Goal: Task Accomplishment & Management: Manage account settings

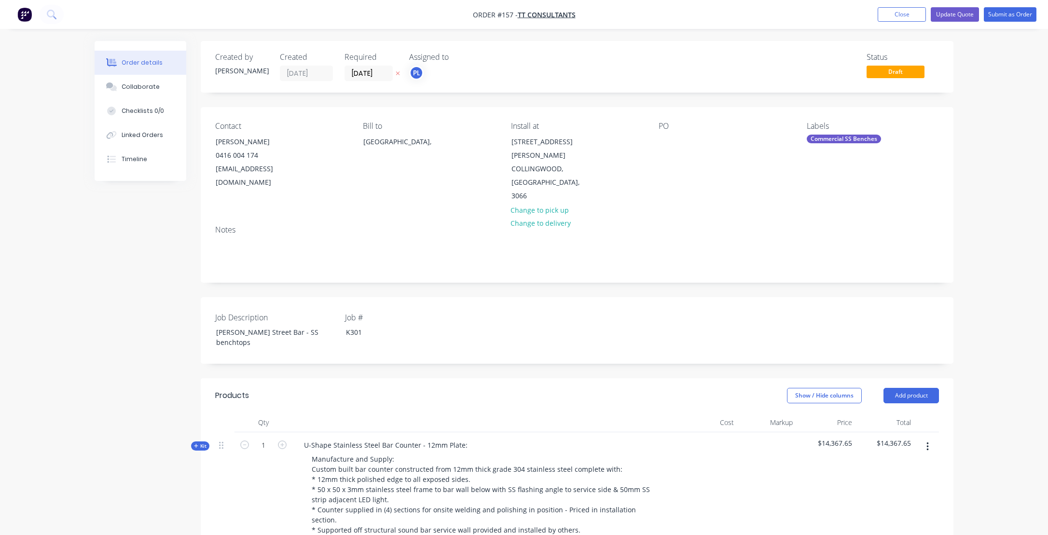
scroll to position [338, 0]
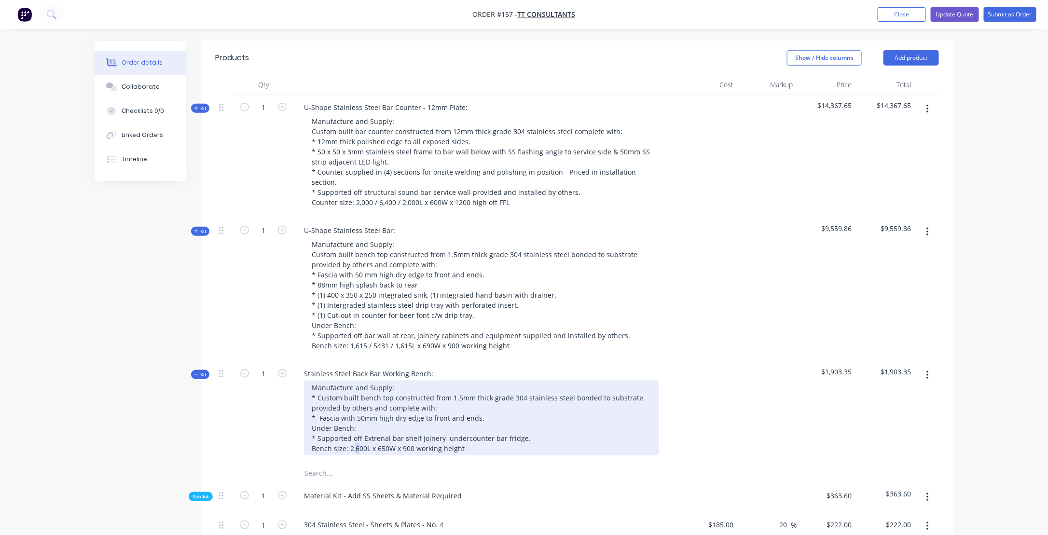
drag, startPoint x: 356, startPoint y: 399, endPoint x: 358, endPoint y: 404, distance: 5.0
click at [356, 402] on div "Manufacture and Supply: * Custom built bench top constructed from 1.5mm thick g…" at bounding box center [481, 418] width 355 height 75
click at [473, 388] on div "Manufacture and Supply: * Custom built bench top constructed from 1.5mm thick g…" at bounding box center [481, 418] width 355 height 75
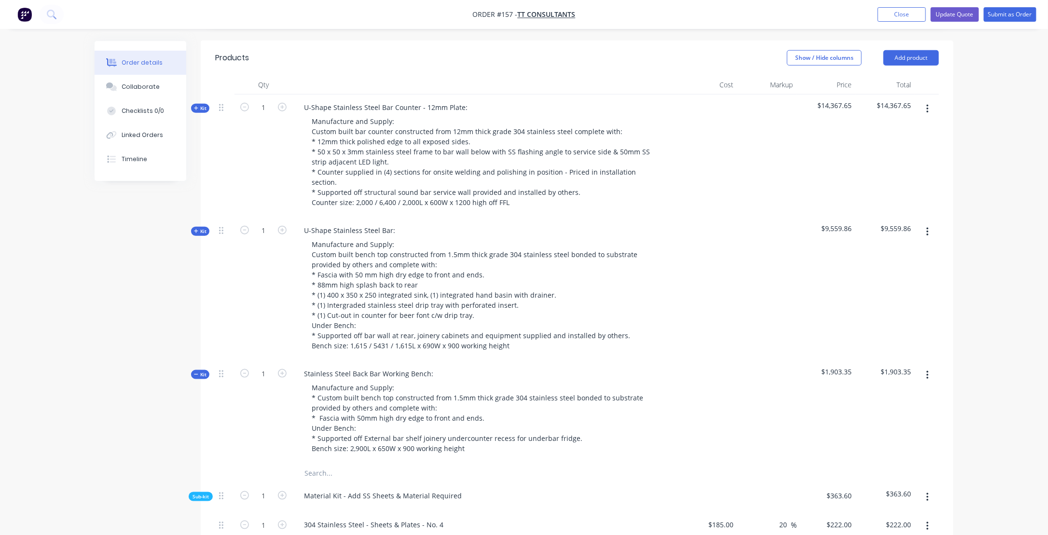
click at [628, 483] on div "Material Kit - Add SS Sheets & Material Required" at bounding box center [486, 497] width 386 height 29
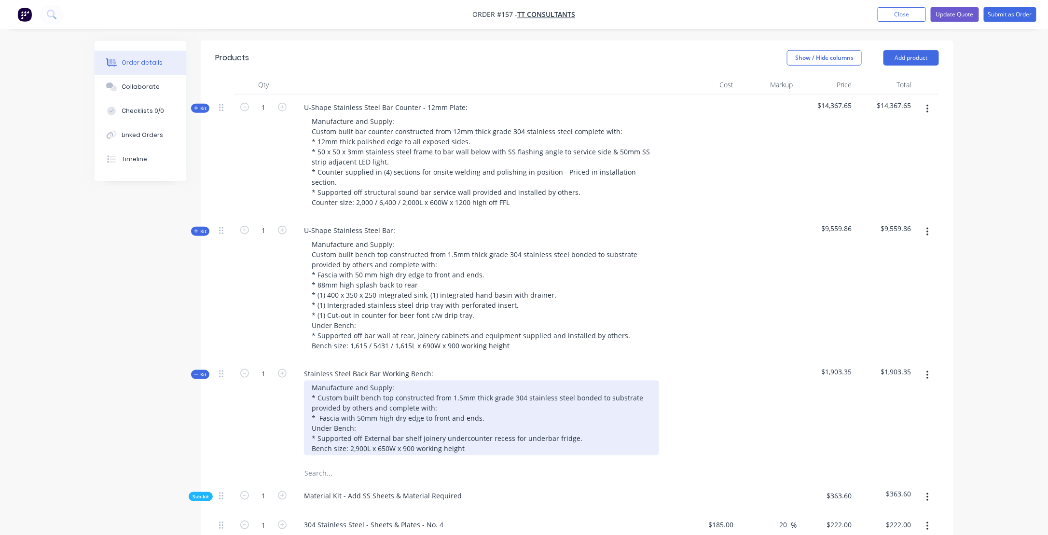
click at [364, 390] on div "Manufacture and Supply: * Custom built bench top constructed from 1.5mm thick g…" at bounding box center [481, 418] width 355 height 75
drag, startPoint x: 419, startPoint y: 389, endPoint x: 444, endPoint y: 398, distance: 25.7
click at [420, 389] on div "Manufacture and Supply: * Custom built bench top constructed from 1.5mm thick g…" at bounding box center [481, 418] width 355 height 75
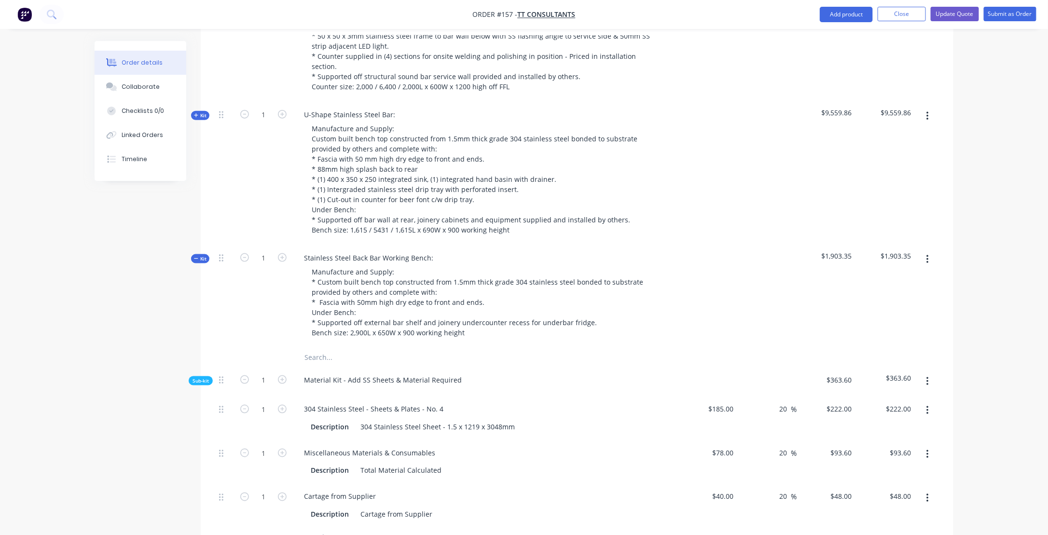
scroll to position [483, 0]
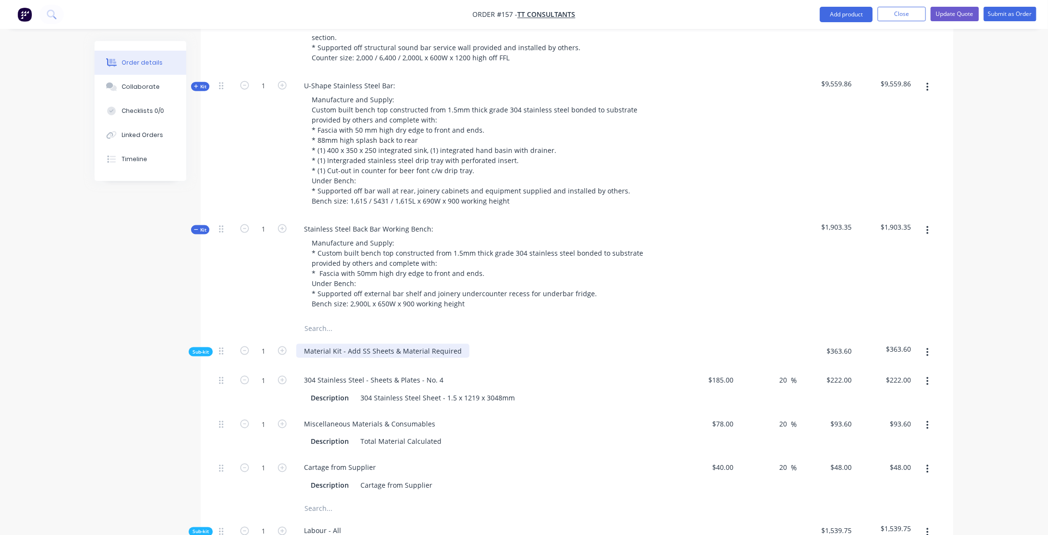
click at [367, 344] on div "Material Kit - Add SS Sheets & Material Required" at bounding box center [382, 351] width 173 height 14
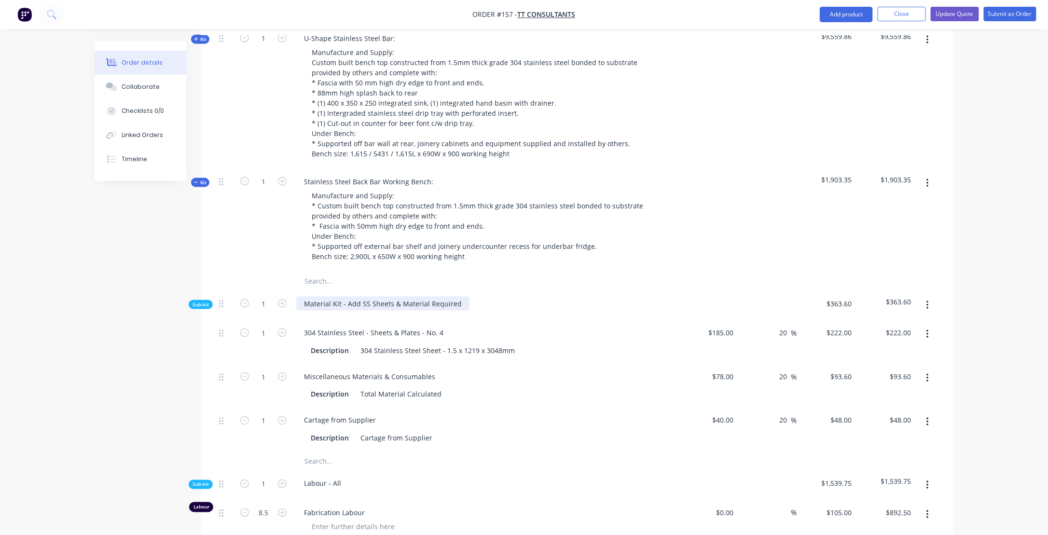
scroll to position [531, 0]
type input "1.6"
type input "$149.76"
click at [483, 413] on div "Cartage from Supplier" at bounding box center [485, 420] width 378 height 14
drag, startPoint x: 360, startPoint y: 345, endPoint x: 443, endPoint y: 342, distance: 82.6
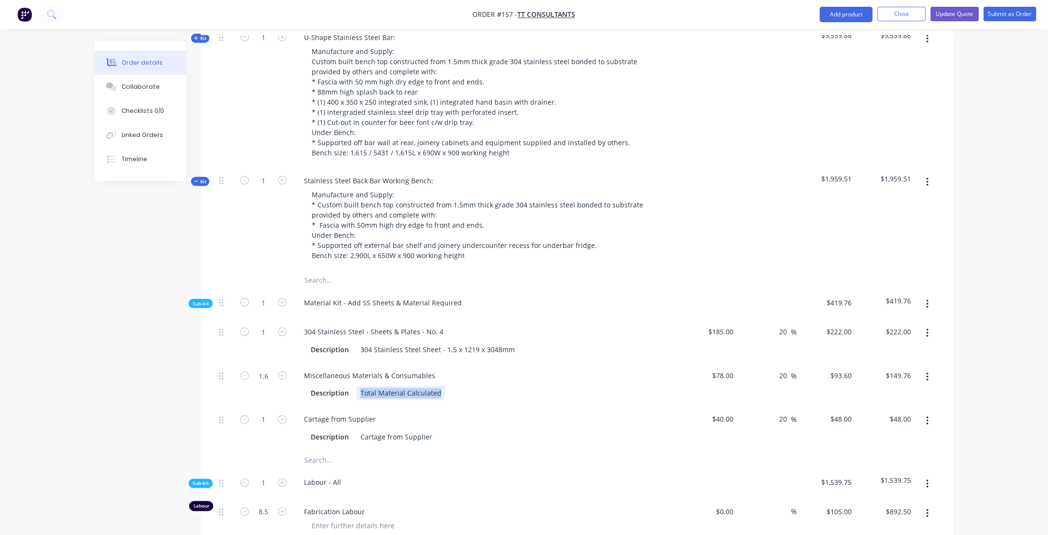
click at [443, 387] on div "Description Total Material Calculated" at bounding box center [483, 394] width 353 height 14
click at [726, 363] on div "$78.00 $78.00" at bounding box center [708, 385] width 59 height 44
click at [377, 387] on div "Description 1.6" at bounding box center [483, 394] width 353 height 14
click at [477, 363] on div "Miscellaneous Materials & Consumables Description 1.6 M2" at bounding box center [486, 385] width 386 height 44
click at [725, 369] on input "78" at bounding box center [725, 376] width 26 height 14
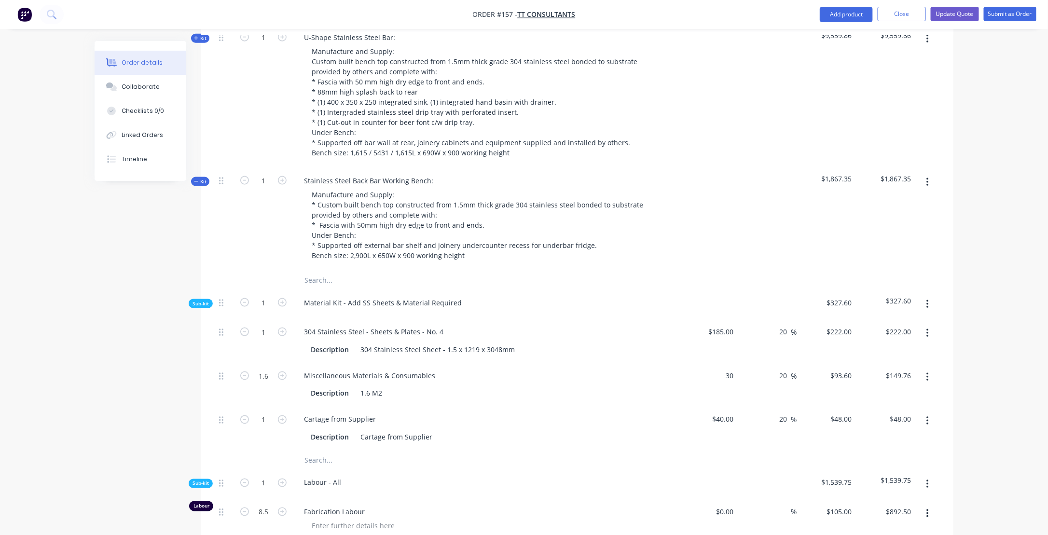
type input "$30.00"
type input "$36.00"
type input "$57.60"
click at [559, 369] on div "Miscellaneous Materials & Consumables" at bounding box center [485, 376] width 378 height 14
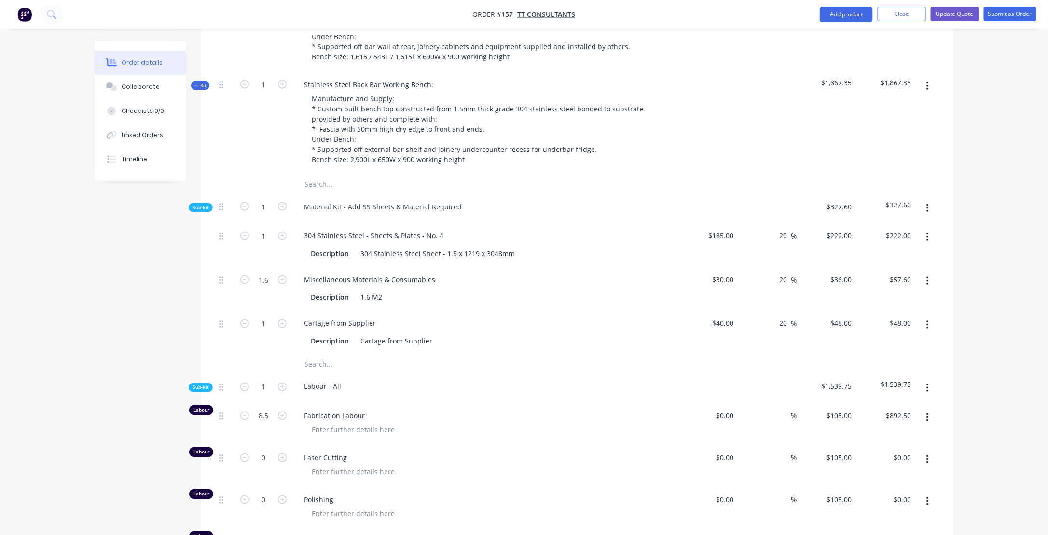
scroll to position [627, 0]
click at [722, 403] on div "0 0" at bounding box center [708, 424] width 59 height 42
type input "$55.00"
type input "$467.50"
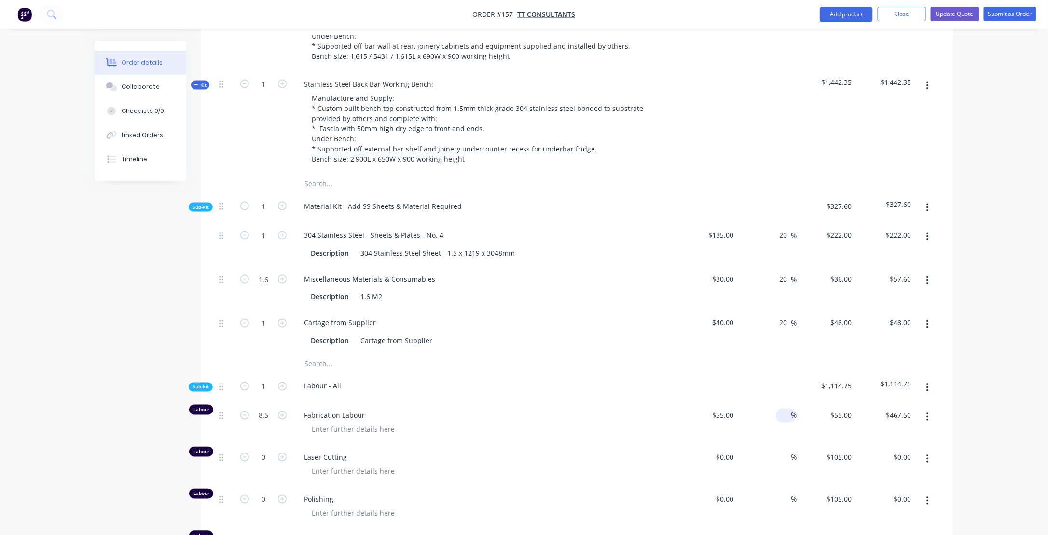
click at [792, 410] on span "%" at bounding box center [794, 415] width 6 height 11
type input "90"
type input "$104.50"
type input "$888.25"
click at [641, 445] on div "Laser Cutting" at bounding box center [486, 466] width 386 height 42
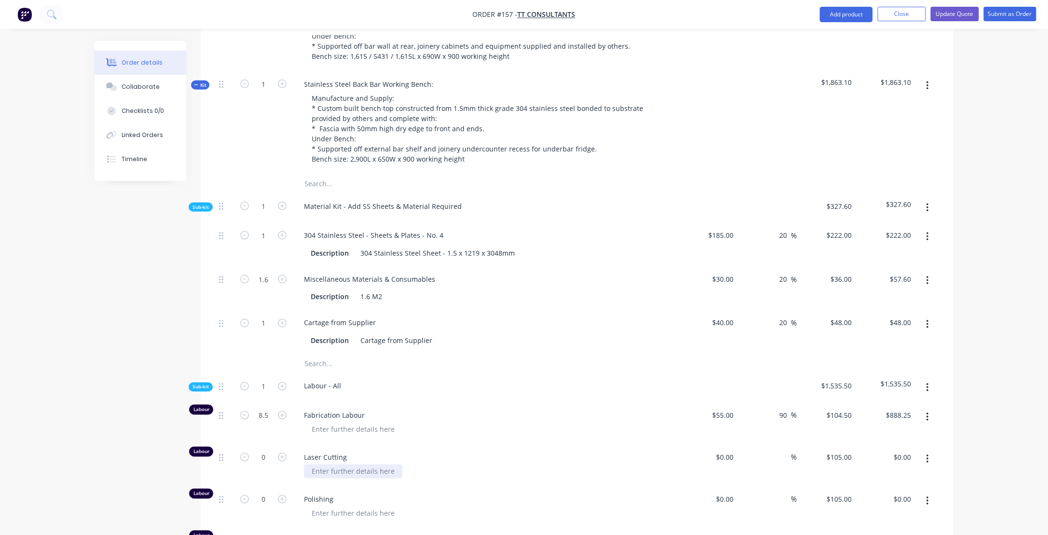
drag, startPoint x: 354, startPoint y: 421, endPoint x: 367, endPoint y: 418, distance: 13.8
click at [354, 465] on div at bounding box center [353, 472] width 98 height 14
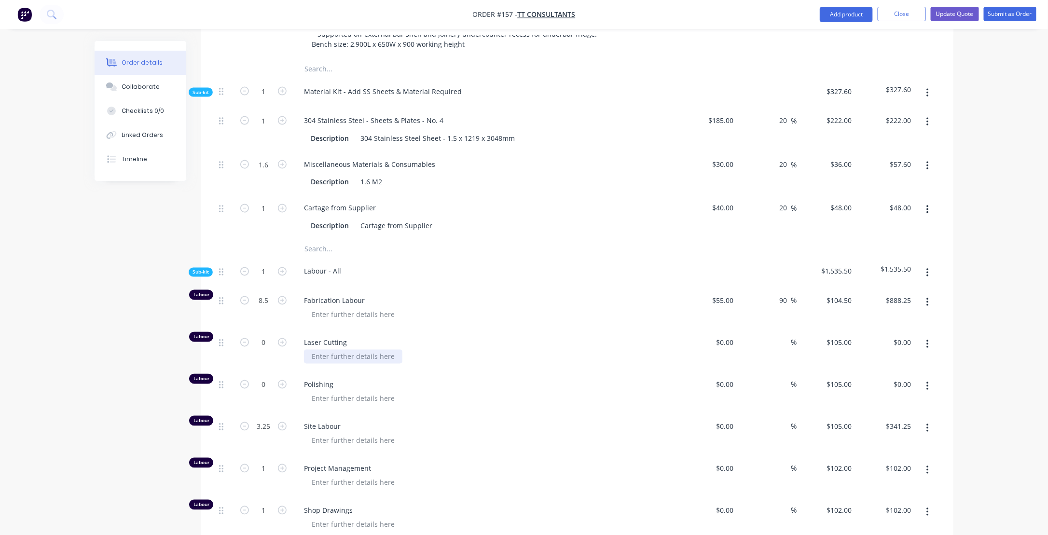
scroll to position [772, 0]
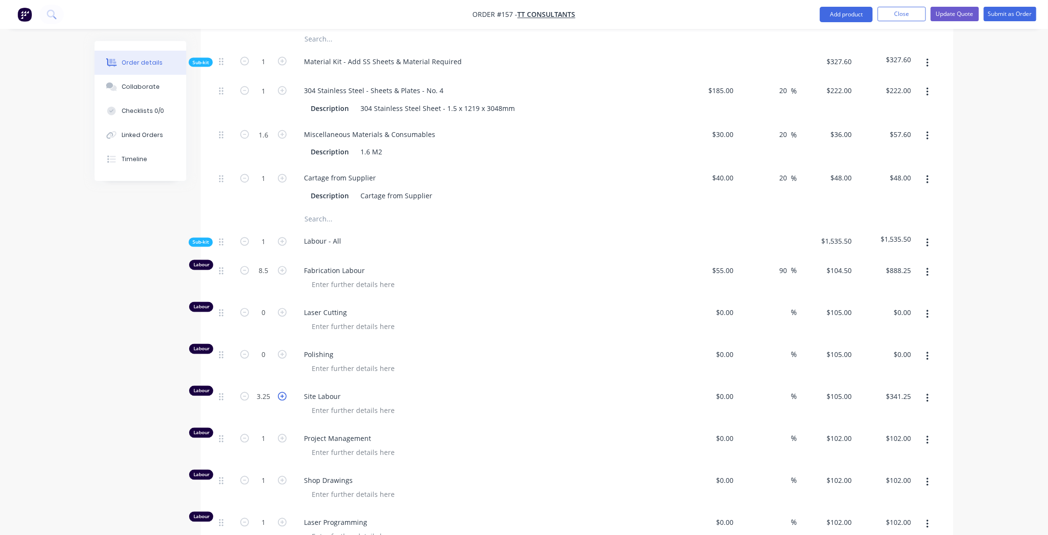
click at [285, 392] on icon "button" at bounding box center [282, 396] width 9 height 9
type input "4.25"
type input "$446.25"
type input "3.75"
type input "$393.75"
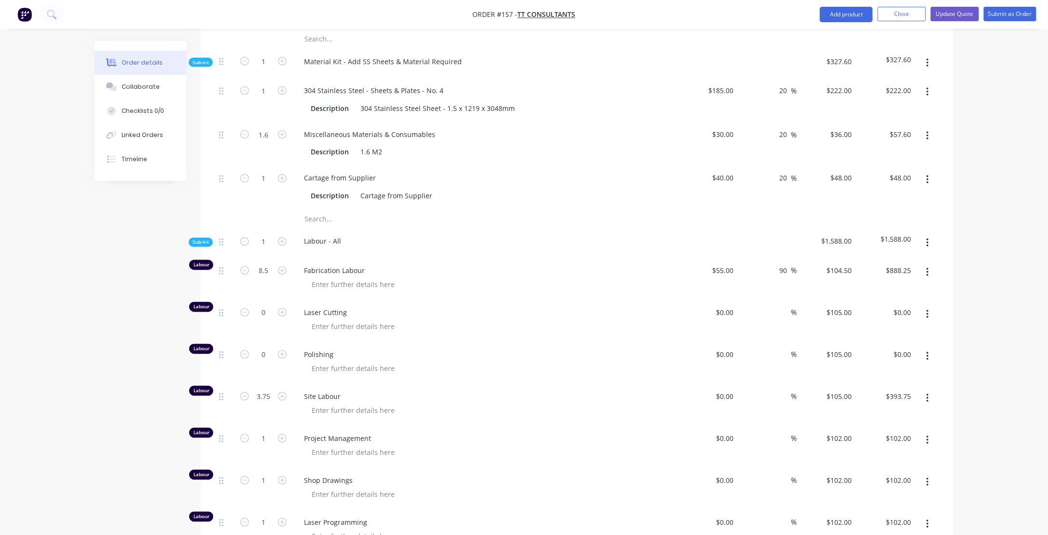
click at [483, 342] on div "Polishing" at bounding box center [486, 363] width 386 height 42
click at [397, 404] on div at bounding box center [353, 411] width 98 height 14
click at [377, 426] on div "Project Management" at bounding box center [486, 447] width 386 height 42
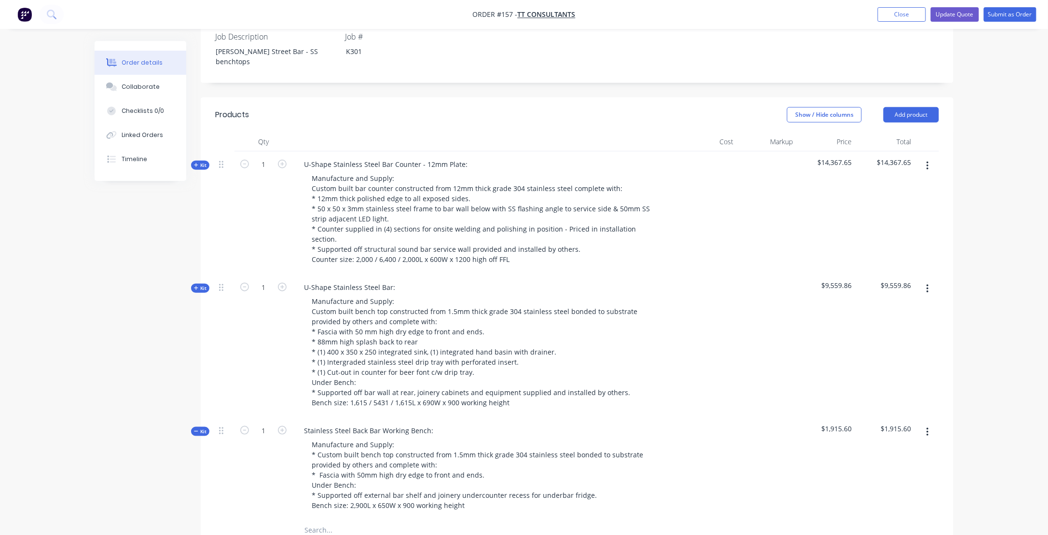
scroll to position [193, 0]
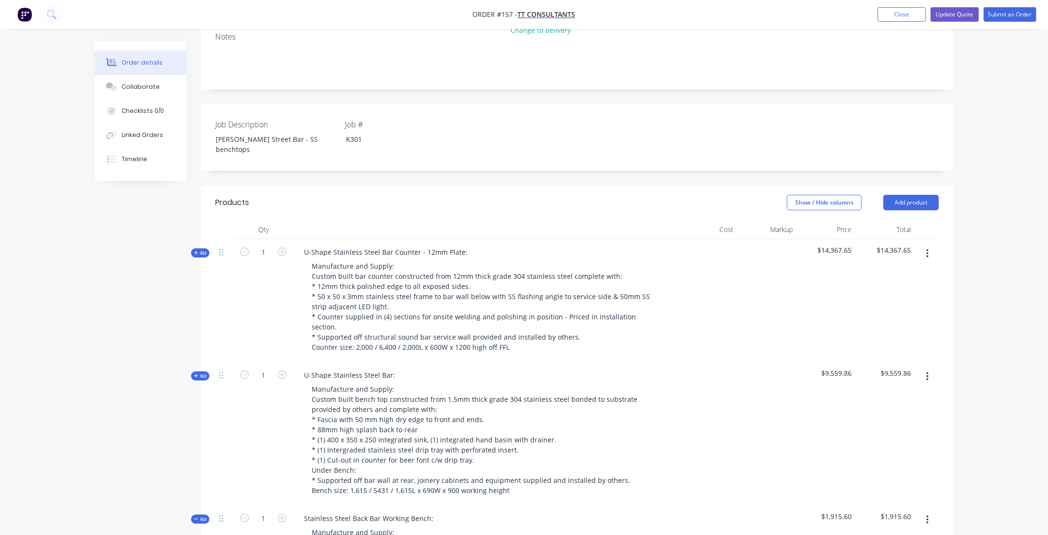
click at [197, 374] on icon "button" at bounding box center [196, 376] width 4 height 5
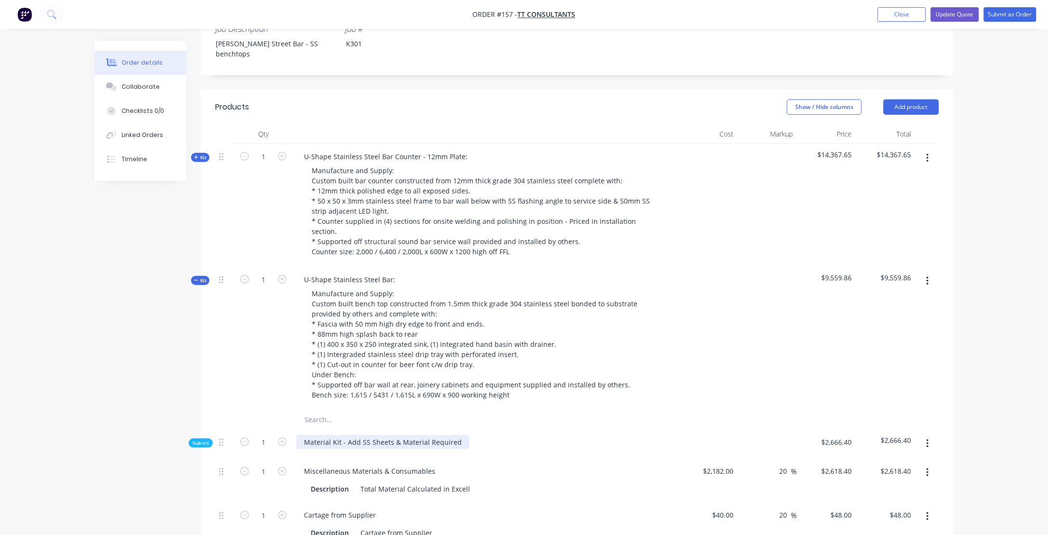
scroll to position [290, 0]
click at [392, 272] on div "U-Shape Stainless Steel Bar:" at bounding box center [349, 279] width 107 height 14
click at [390, 272] on div "U-Shape Stainless Steel Bar:" at bounding box center [349, 279] width 107 height 14
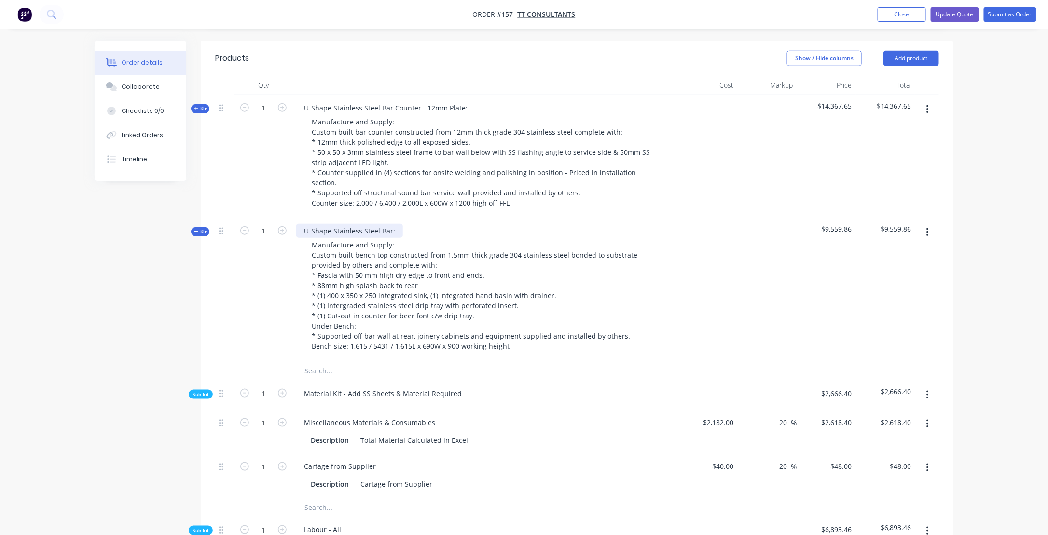
scroll to position [338, 0]
click at [382, 497] on input "text" at bounding box center [400, 506] width 193 height 19
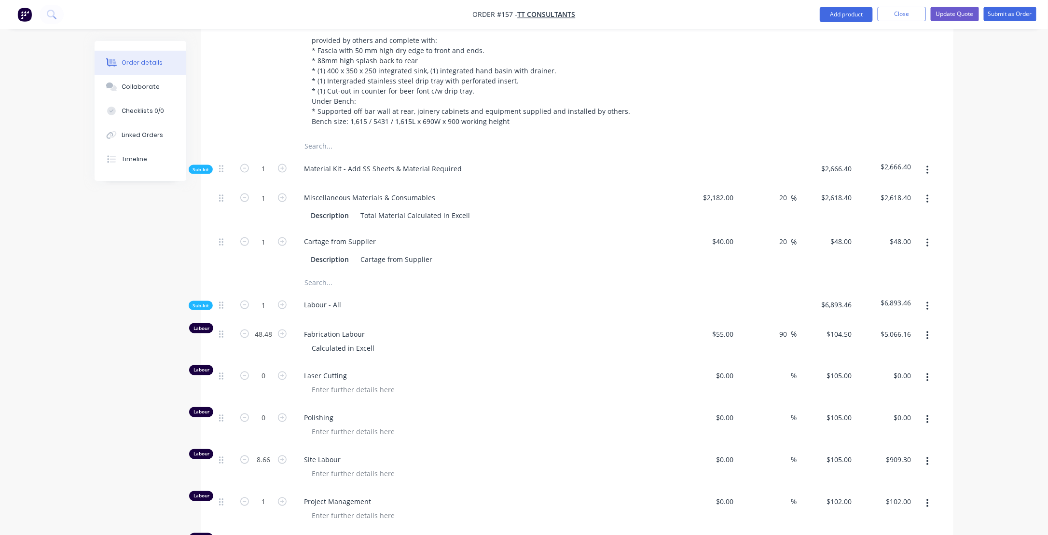
scroll to position [579, 0]
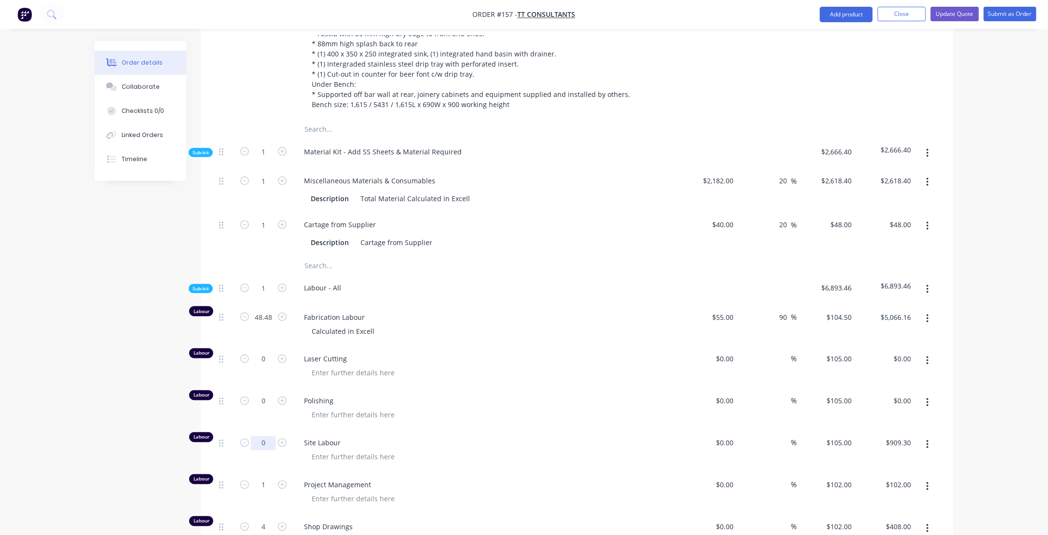
type input "0"
type input "$0.00"
click at [457, 438] on span "Site Labour" at bounding box center [489, 443] width 371 height 10
click at [340, 450] on div at bounding box center [353, 457] width 98 height 14
click at [426, 431] on div "Site Labour 21 hrs as calculated in Excell" at bounding box center [486, 452] width 386 height 42
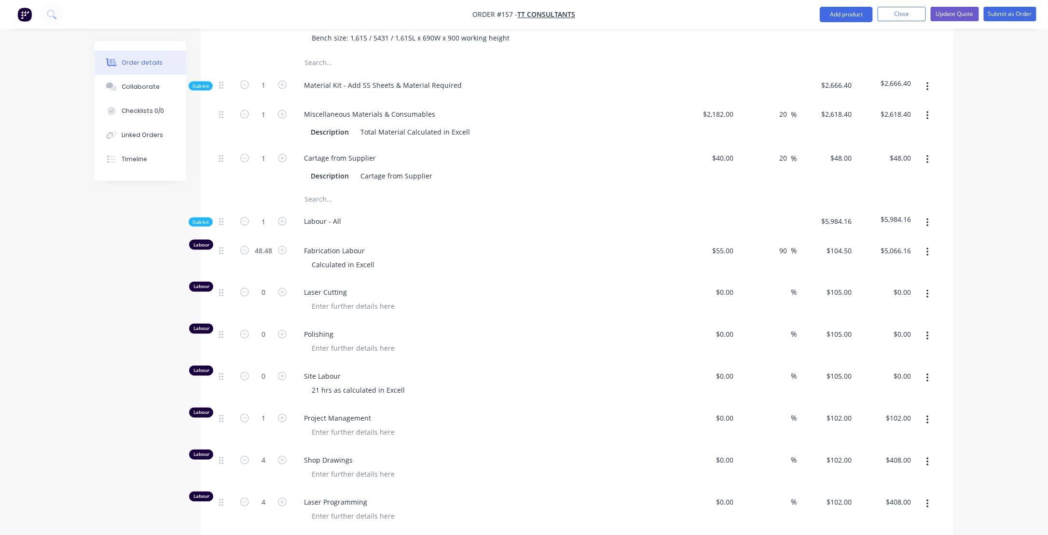
scroll to position [676, 0]
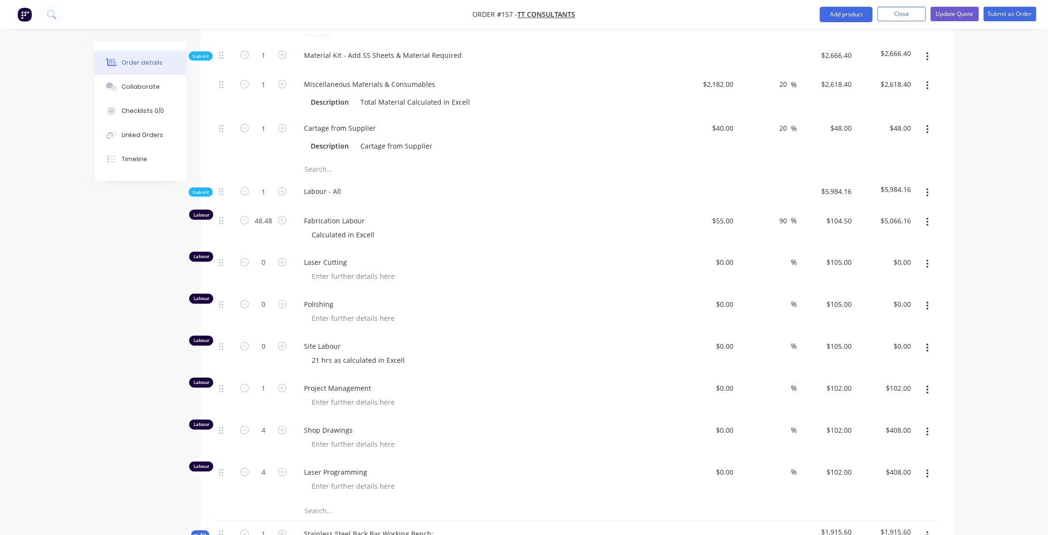
click at [465, 438] on div at bounding box center [489, 445] width 371 height 14
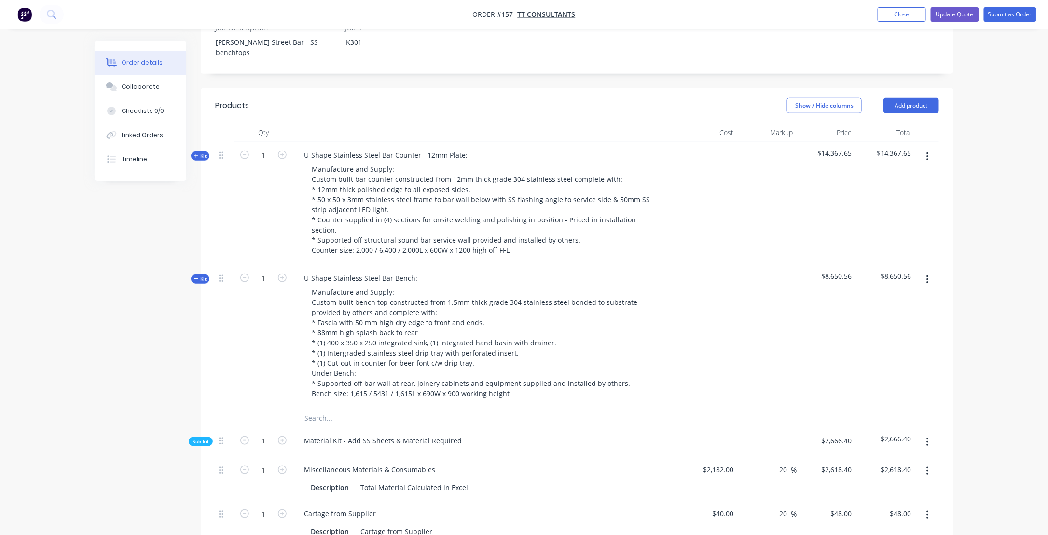
scroll to position [290, 0]
click at [196, 279] on icon "button" at bounding box center [196, 279] width 4 height 0
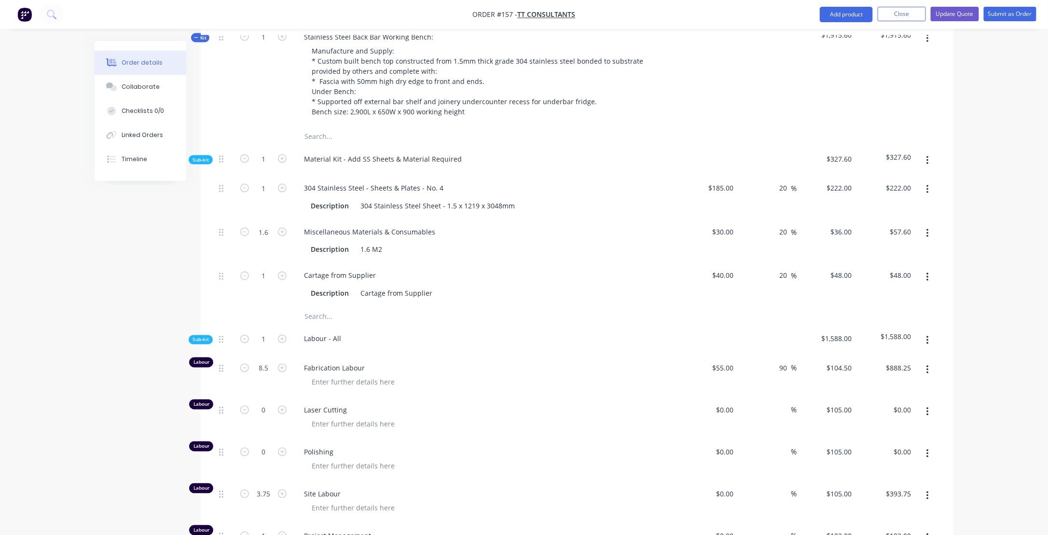
scroll to position [676, 0]
click at [269, 361] on input "8.5" at bounding box center [263, 368] width 25 height 14
type input "9.25"
type input "$966.63"
drag, startPoint x: 429, startPoint y: 343, endPoint x: 390, endPoint y: 343, distance: 39.1
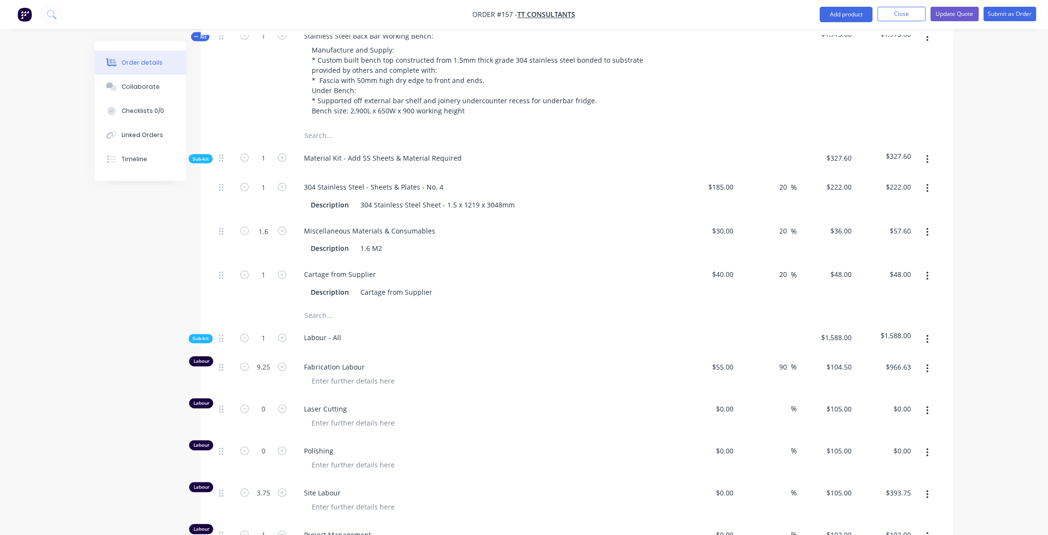
click at [429, 355] on div "Fabrication Labour" at bounding box center [486, 376] width 386 height 42
click at [327, 375] on div at bounding box center [353, 382] width 98 height 14
click at [467, 439] on div "Polishing" at bounding box center [486, 460] width 386 height 42
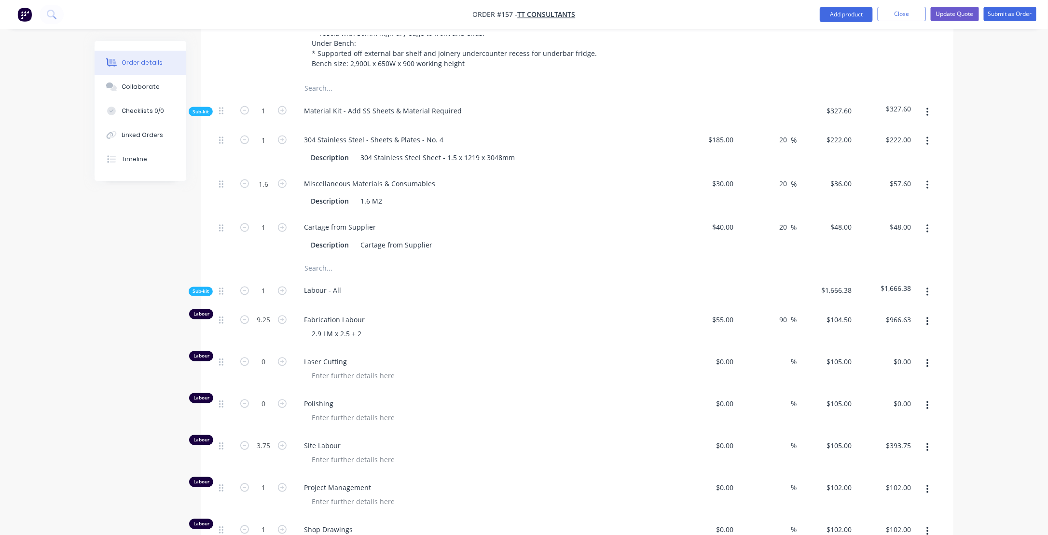
scroll to position [724, 0]
click at [317, 452] on div at bounding box center [353, 459] width 98 height 14
click at [399, 474] on div "Project Management" at bounding box center [486, 495] width 386 height 42
click at [246, 441] on icon "button" at bounding box center [244, 445] width 9 height 9
type input "2.75"
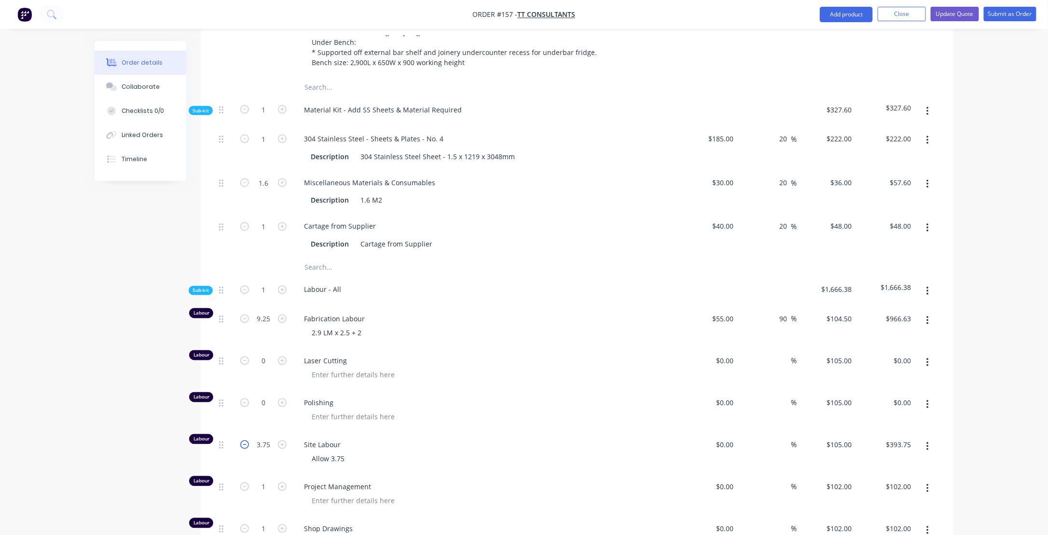
type input "$288.75"
click at [246, 441] on icon "button" at bounding box center [244, 445] width 9 height 9
type input "1.75"
type input "$183.75"
click at [246, 441] on icon "button" at bounding box center [244, 445] width 9 height 9
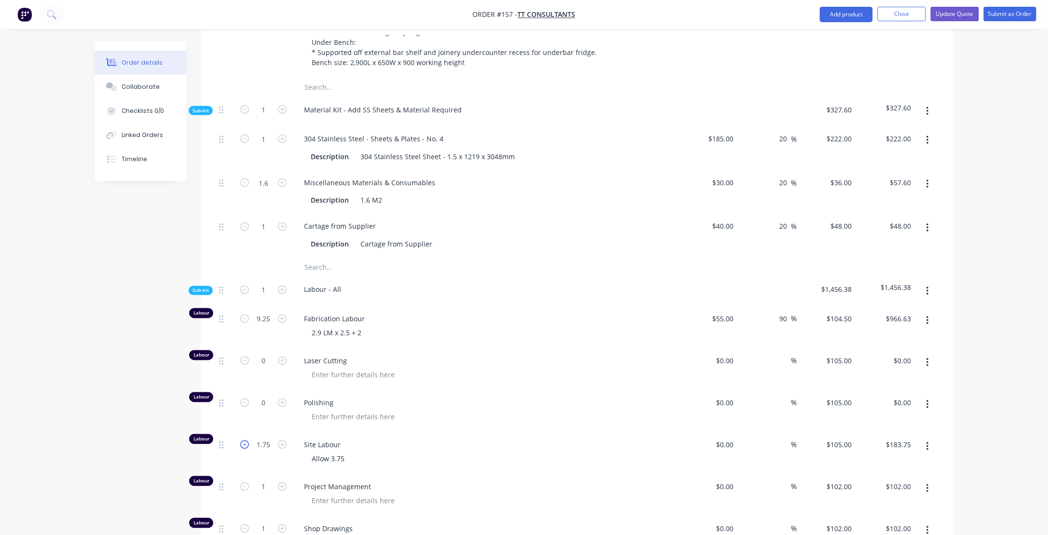
type input "0.75"
type input "$78.75"
click at [246, 441] on icon "button" at bounding box center [244, 445] width 9 height 9
type input "0"
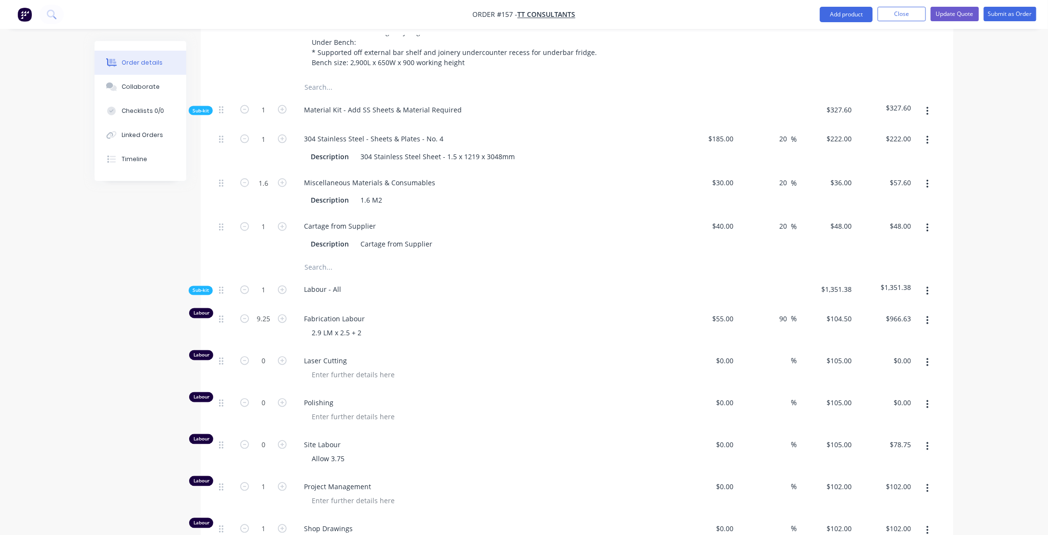
type input "$0.00"
click at [467, 440] on span "Site Labour" at bounding box center [489, 445] width 371 height 10
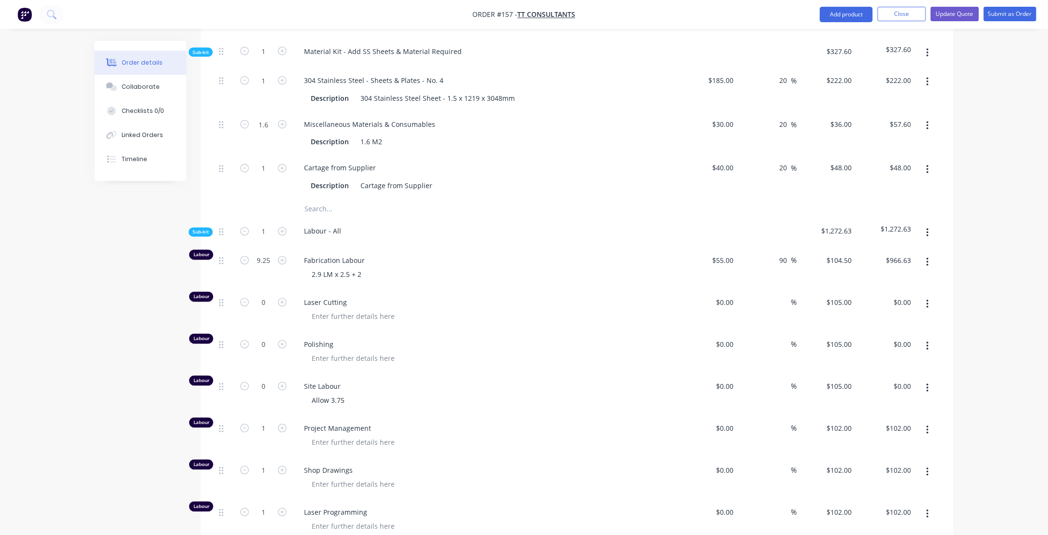
scroll to position [821, 0]
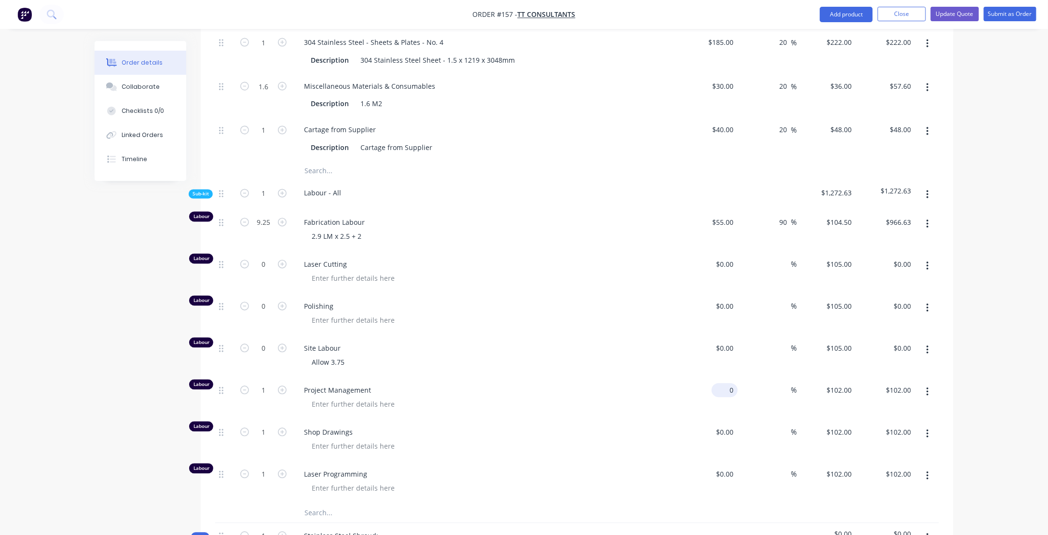
click at [735, 384] on input "0" at bounding box center [727, 391] width 22 height 14
type input "$50.00"
click at [717, 420] on div "0 0" at bounding box center [708, 441] width 59 height 42
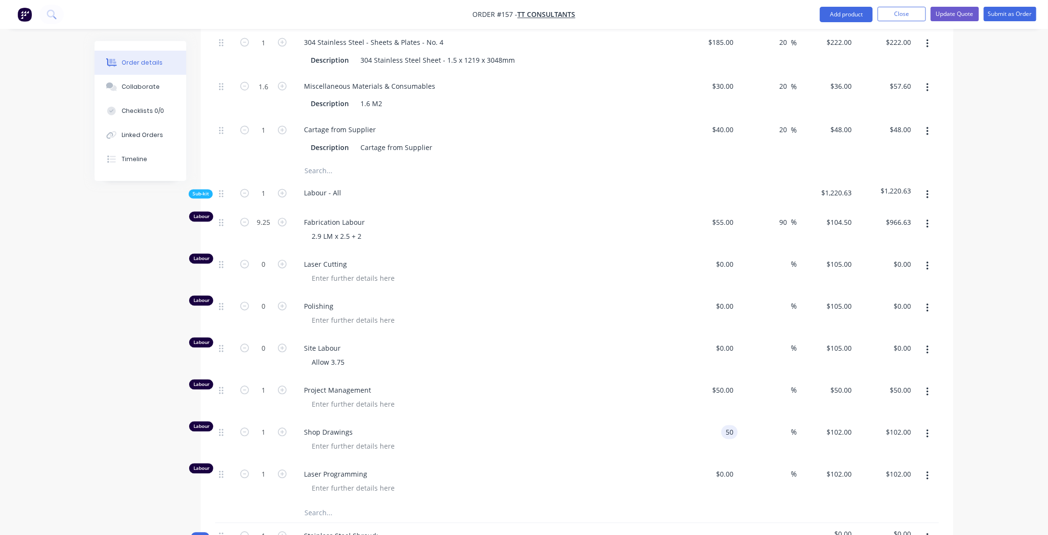
type input "$50.00"
click at [736, 462] on div "$0.00 $0.00" at bounding box center [708, 483] width 59 height 42
click at [768, 378] on div "%" at bounding box center [767, 399] width 59 height 42
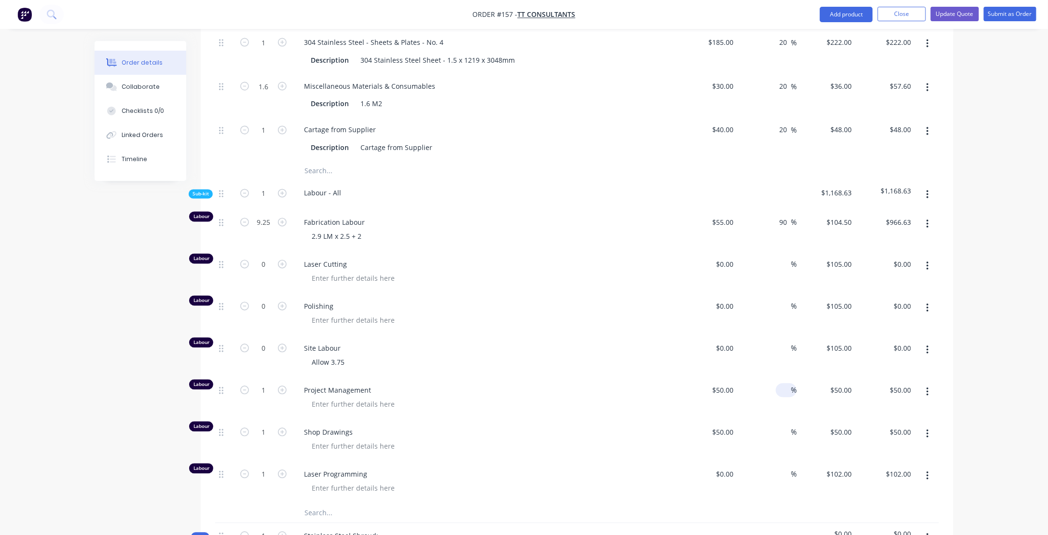
click at [787, 384] on input at bounding box center [785, 391] width 11 height 14
type input "90"
type input "$95.00"
click at [789, 426] on input at bounding box center [785, 433] width 11 height 14
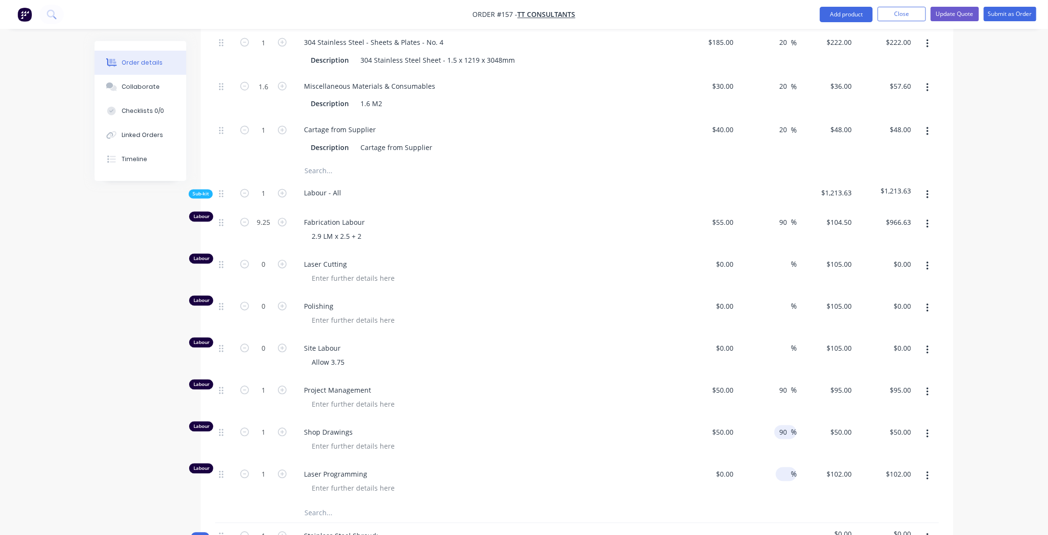
type input "90"
type input "$95.00"
click at [789, 468] on input at bounding box center [785, 475] width 11 height 14
type input "90"
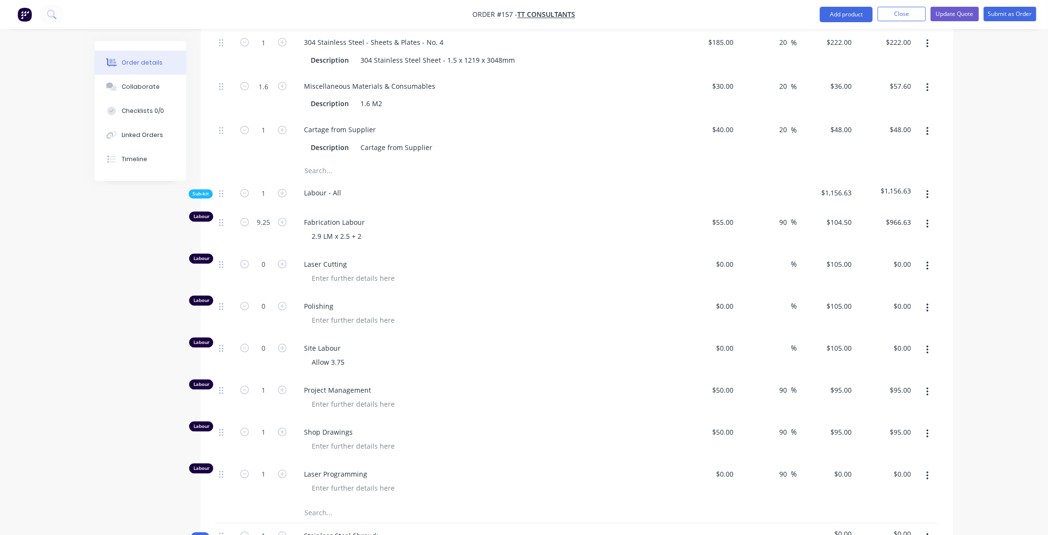
type input "$0.00"
click at [479, 428] on span "Shop Drawings" at bounding box center [489, 433] width 371 height 10
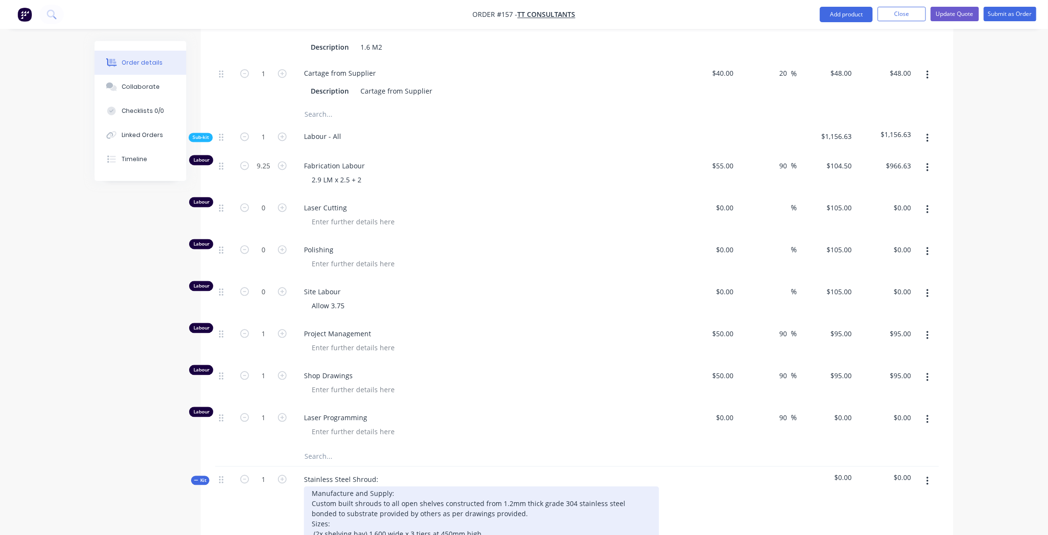
scroll to position [917, 0]
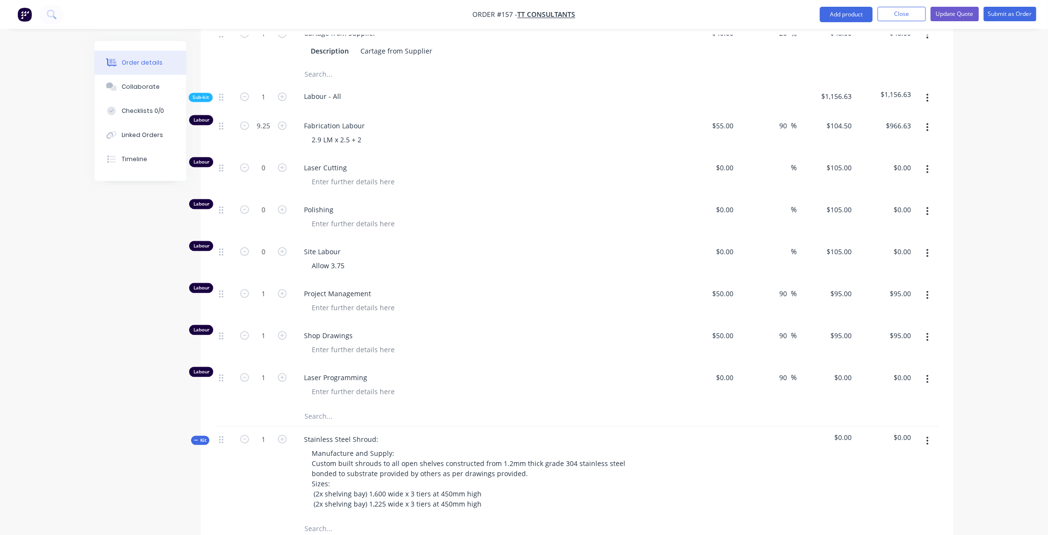
click at [744, 365] on div "90 90 %" at bounding box center [767, 386] width 59 height 42
click at [726, 371] on div "0 $0.00" at bounding box center [725, 378] width 26 height 14
type input "$50.00"
type input "$95.00"
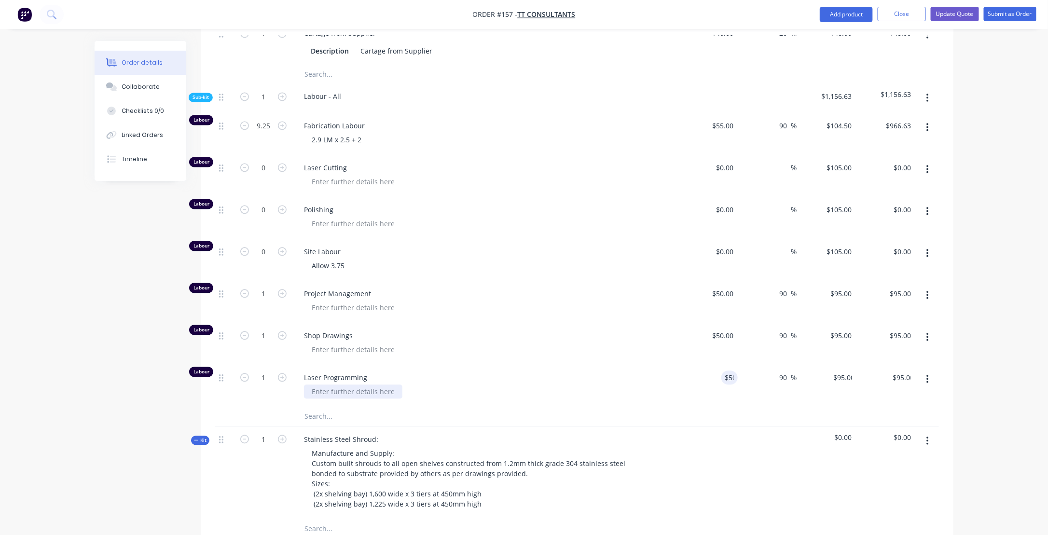
click at [368, 385] on div at bounding box center [353, 392] width 98 height 14
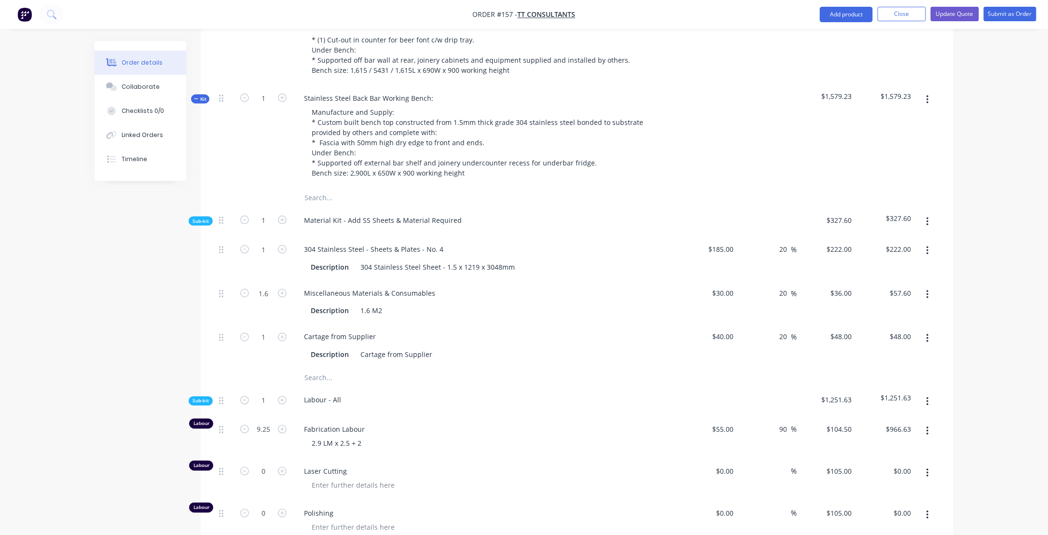
scroll to position [579, 0]
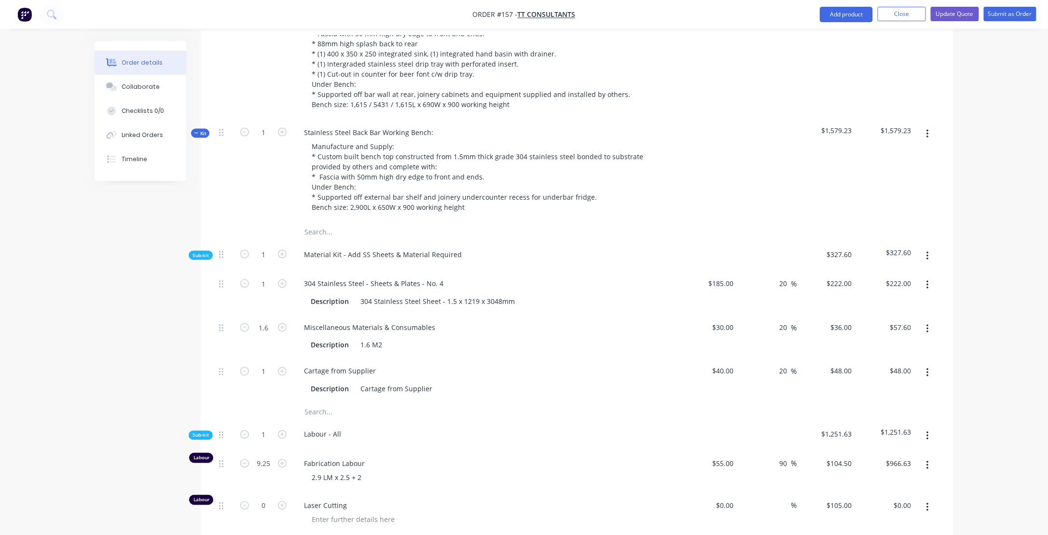
click at [193, 129] on button "Kit" at bounding box center [200, 133] width 18 height 9
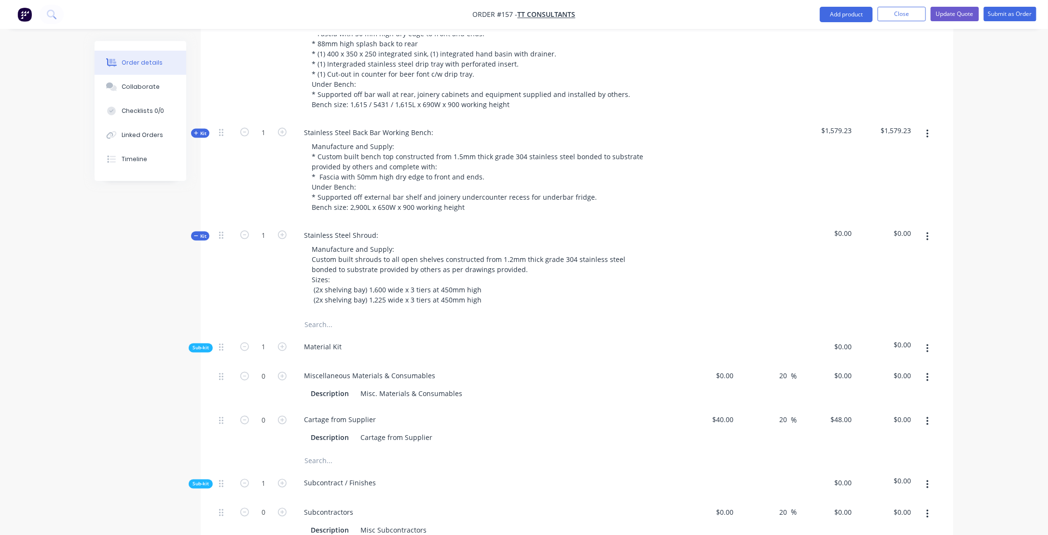
click at [101, 349] on div "Created by [PERSON_NAME] Created [DATE] Required [DATE] Assigned to PL Status D…" at bounding box center [524, 345] width 859 height 1766
click at [351, 228] on div "Stainless Steel Shroud:" at bounding box center [341, 235] width 90 height 14
click at [375, 228] on div "Stainless Steel Shroud:" at bounding box center [341, 235] width 90 height 14
drag, startPoint x: 351, startPoint y: 185, endPoint x: 373, endPoint y: 185, distance: 21.7
click at [373, 228] on div "Stainless Steel Shroud:" at bounding box center [341, 235] width 90 height 14
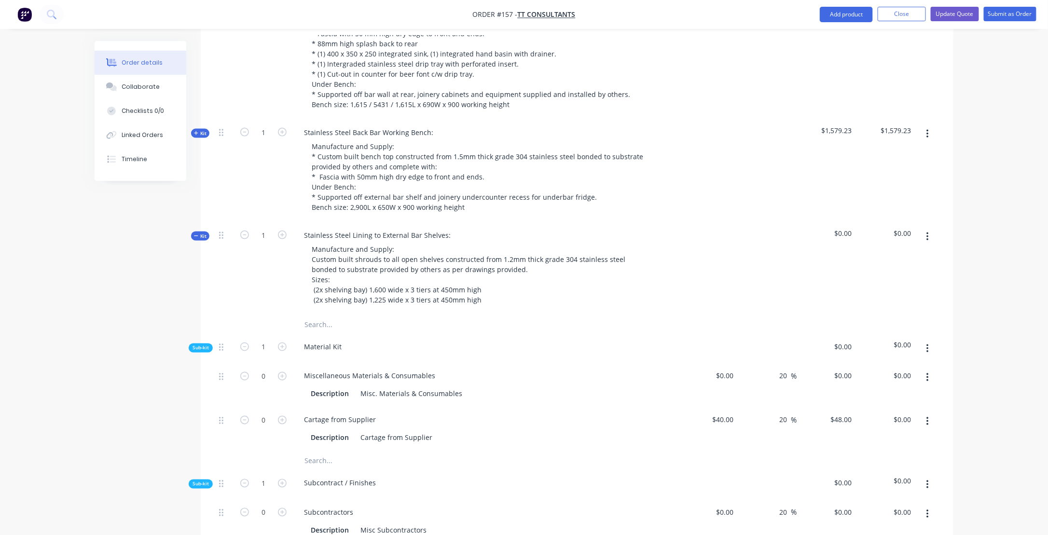
drag, startPoint x: 514, startPoint y: 294, endPoint x: 497, endPoint y: 272, distance: 27.9
click at [515, 335] on div "Material Kit" at bounding box center [486, 349] width 386 height 29
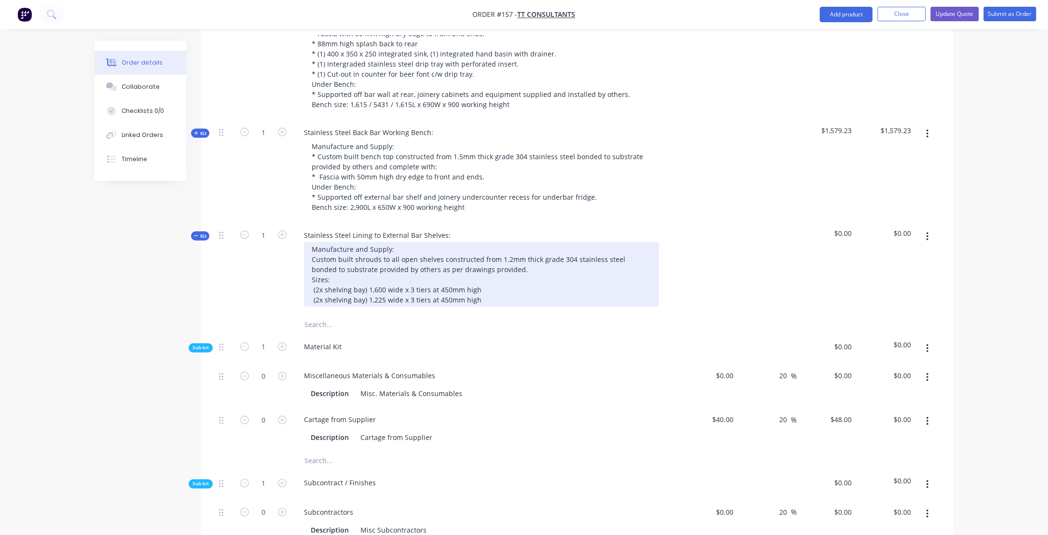
click at [356, 242] on div "Manufacture and Supply: Custom built shrouds to all open shelves constructed fr…" at bounding box center [481, 274] width 355 height 65
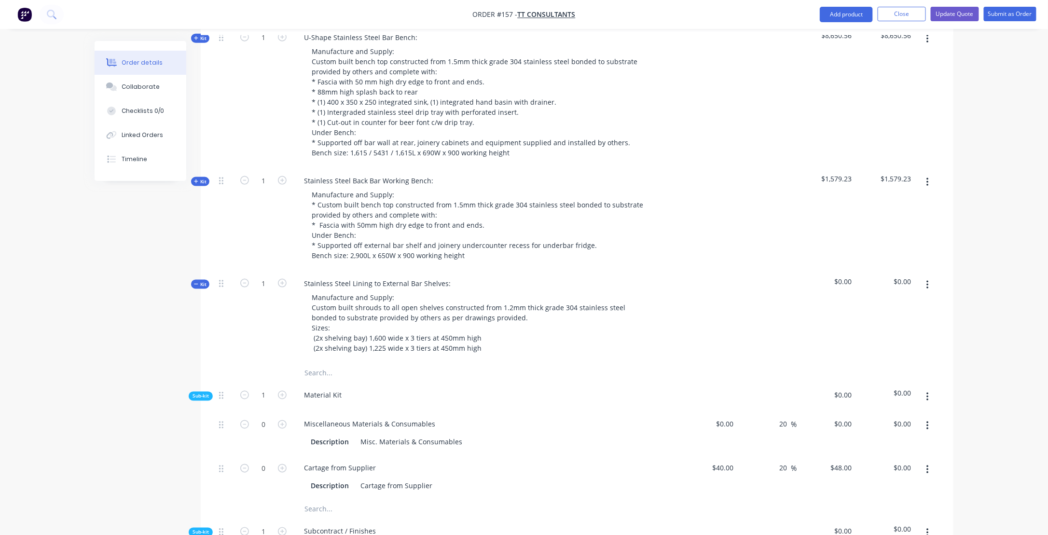
click at [483, 271] on div "Stainless Steel Lining to External Bar Shelves: Manufacture and Supply: Custom …" at bounding box center [486, 317] width 386 height 93
drag, startPoint x: 372, startPoint y: 233, endPoint x: 376, endPoint y: 237, distance: 6.2
click at [373, 277] on div "Stainless Steel Lining to External Bar Shelves:" at bounding box center [377, 284] width 162 height 14
click at [375, 277] on div "Stainless Steel Lining shroud to External Bar Shelves:" at bounding box center [389, 284] width 187 height 14
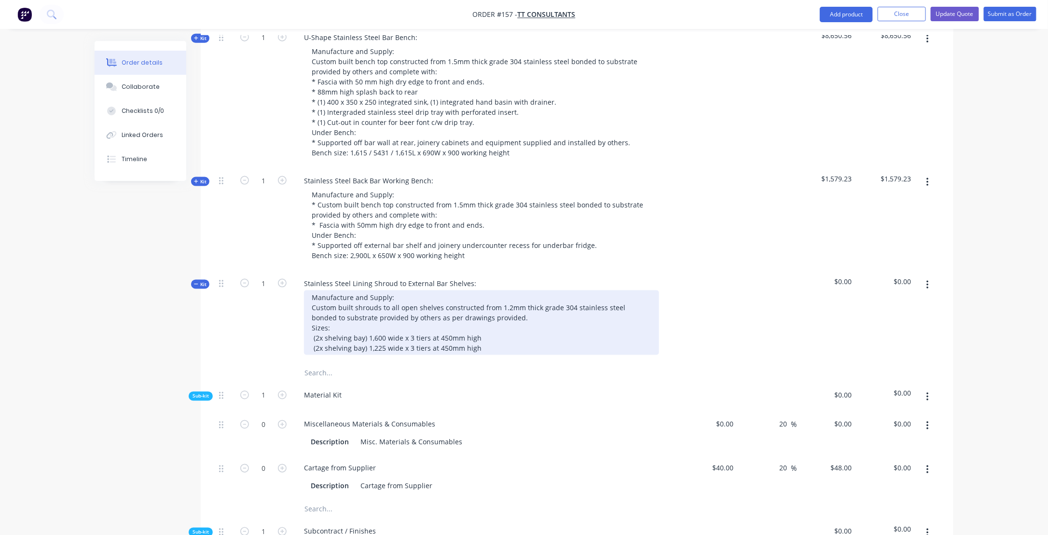
click at [353, 291] on div "Manufacture and Supply: Custom built shrouds to all open shelves constructed fr…" at bounding box center [481, 323] width 355 height 65
drag, startPoint x: 487, startPoint y: 257, endPoint x: 524, endPoint y: 254, distance: 36.8
click at [524, 291] on div "Manufacture and Supply: Custom built stainless steel shrouds to all open shelve…" at bounding box center [481, 323] width 355 height 65
drag, startPoint x: 365, startPoint y: 270, endPoint x: 391, endPoint y: 268, distance: 26.1
click at [391, 291] on div "Manufacture and Supply: Custom built stainless steel shrouds to all open shelve…" at bounding box center [481, 323] width 355 height 65
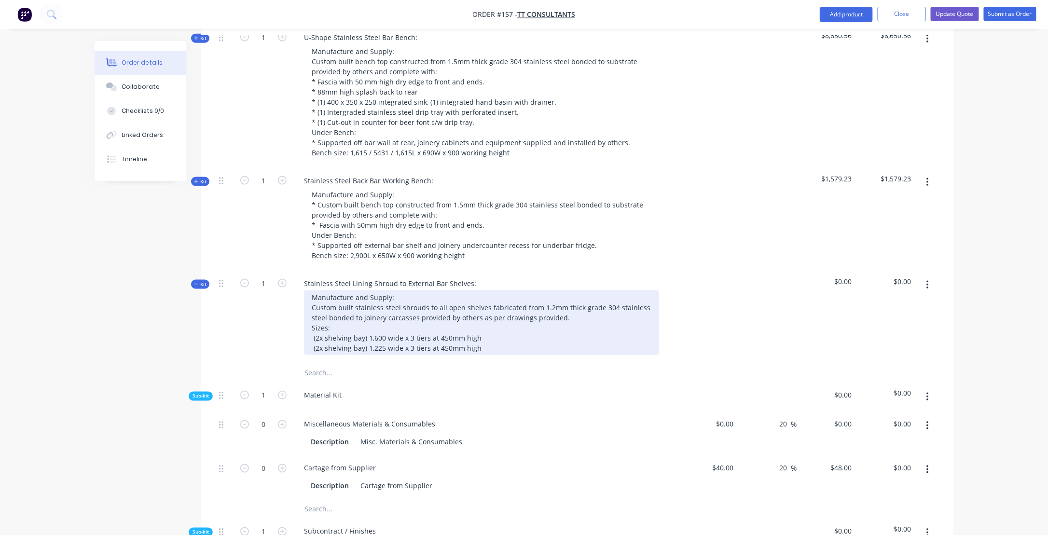
click at [336, 291] on div "Manufacture and Supply: Custom built stainless steel shrouds to all open shelve…" at bounding box center [481, 323] width 355 height 65
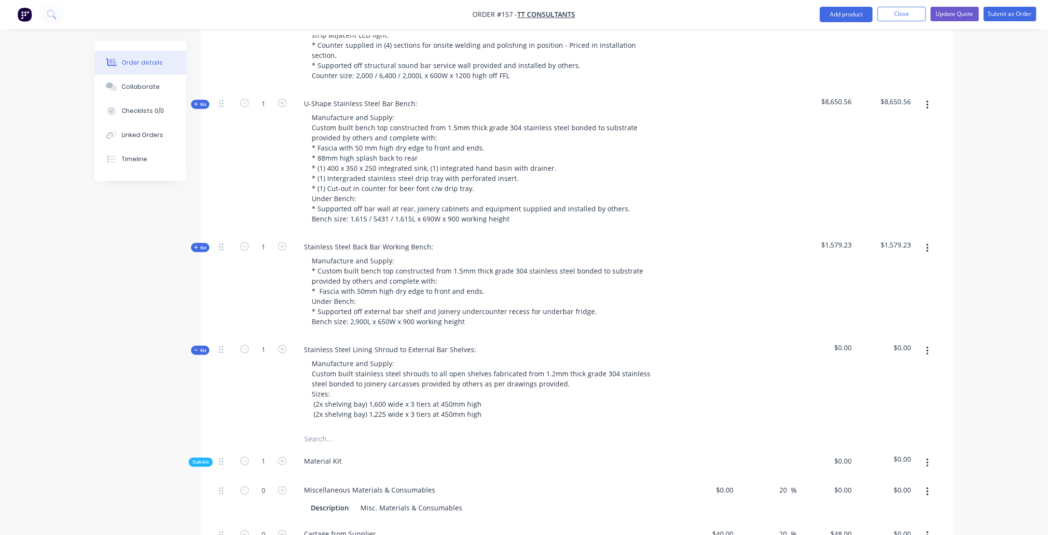
scroll to position [446, 0]
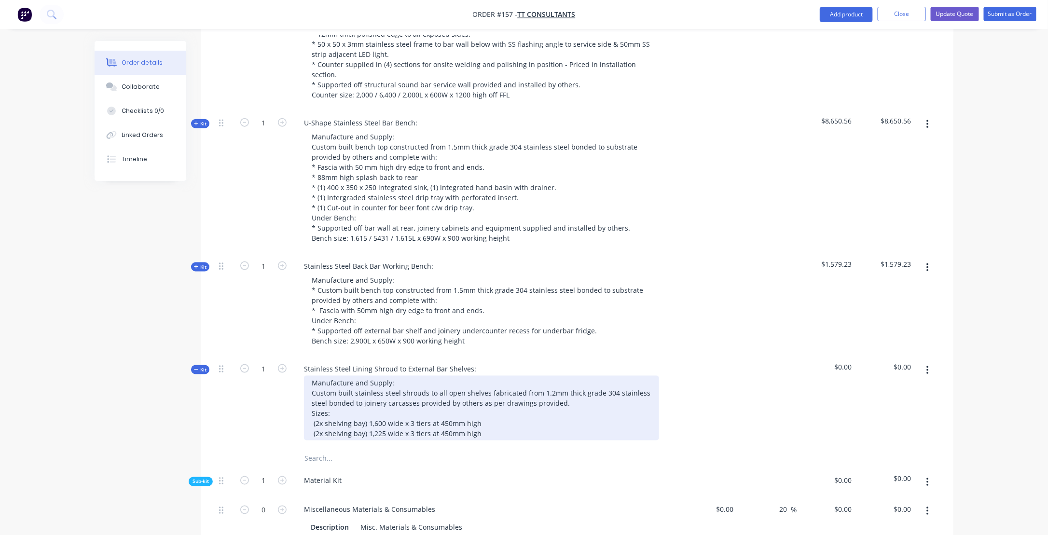
click at [487, 376] on div "Manufacture and Supply: Custom built stainless steel shrouds to all open shelve…" at bounding box center [481, 408] width 355 height 65
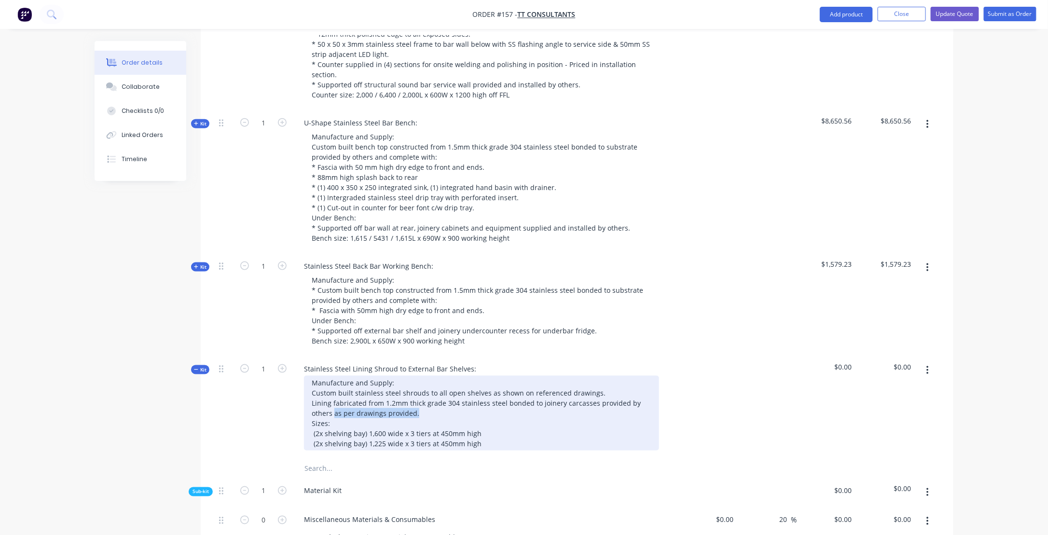
drag, startPoint x: 312, startPoint y: 365, endPoint x: 402, endPoint y: 362, distance: 89.8
click at [402, 376] on div "Manufacture and Supply: Custom built stainless steel shrouds to all open shelve…" at bounding box center [481, 413] width 355 height 75
click at [311, 376] on div "Manufacture and Supply: Custom built stainless steel shrouds to all open shelve…" at bounding box center [481, 413] width 355 height 75
click at [321, 376] on div "Manufacture and Supply: Custom built stainless steel shrouds to all open shelve…" at bounding box center [481, 413] width 355 height 75
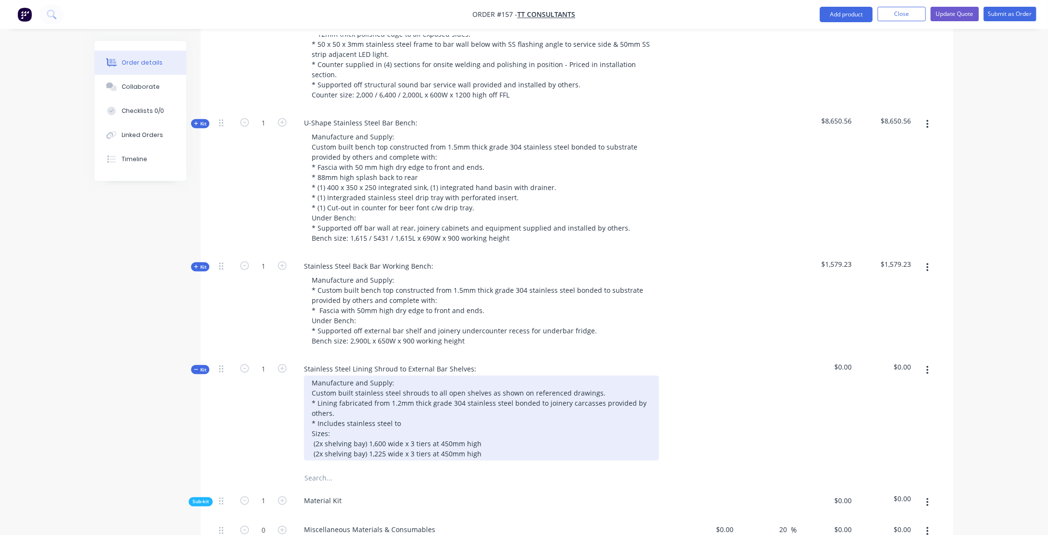
click at [404, 376] on div "Manufacture and Supply: Custom built stainless steel shrouds to all open shelve…" at bounding box center [481, 418] width 355 height 85
drag, startPoint x: 444, startPoint y: 376, endPoint x: 451, endPoint y: 383, distance: 10.2
click at [445, 376] on div "Manufacture and Supply: Custom built stainless steel shrouds to all open shelve…" at bounding box center [481, 418] width 355 height 85
drag, startPoint x: 510, startPoint y: 376, endPoint x: 538, endPoint y: 381, distance: 28.5
click at [512, 376] on div "Manufacture and Supply: Custom built stainless steel shrouds to all open shelve…" at bounding box center [481, 418] width 355 height 85
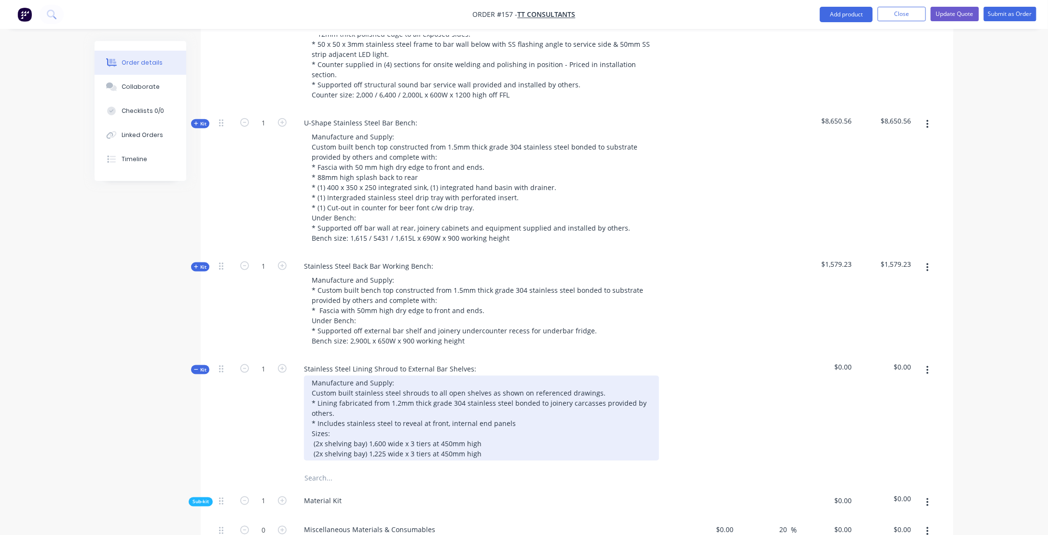
click at [446, 376] on div "Manufacture and Supply: Custom built stainless steel shrouds to all open shelve…" at bounding box center [481, 418] width 355 height 85
click at [493, 376] on div "Manufacture and Supply: Custom built stainless steel shrouds to all open shelve…" at bounding box center [481, 418] width 355 height 85
click at [502, 376] on div "Manufacture and Supply: Custom built stainless steel shrouds to all open shelve…" at bounding box center [481, 418] width 355 height 85
drag, startPoint x: 548, startPoint y: 374, endPoint x: 594, endPoint y: 372, distance: 45.4
click at [594, 376] on div "Manufacture and Supply: Custom built stainless steel shrouds to all open shelve…" at bounding box center [481, 418] width 355 height 85
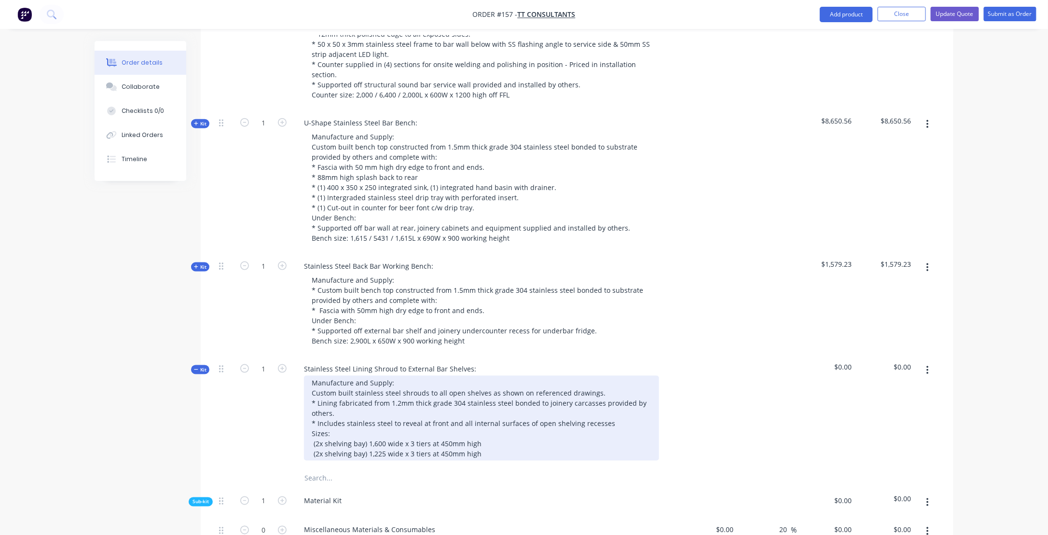
drag, startPoint x: 605, startPoint y: 375, endPoint x: 615, endPoint y: 377, distance: 10.1
click at [607, 376] on div "Manufacture and Supply: Custom built stainless steel shrouds to all open shelve…" at bounding box center [481, 418] width 355 height 85
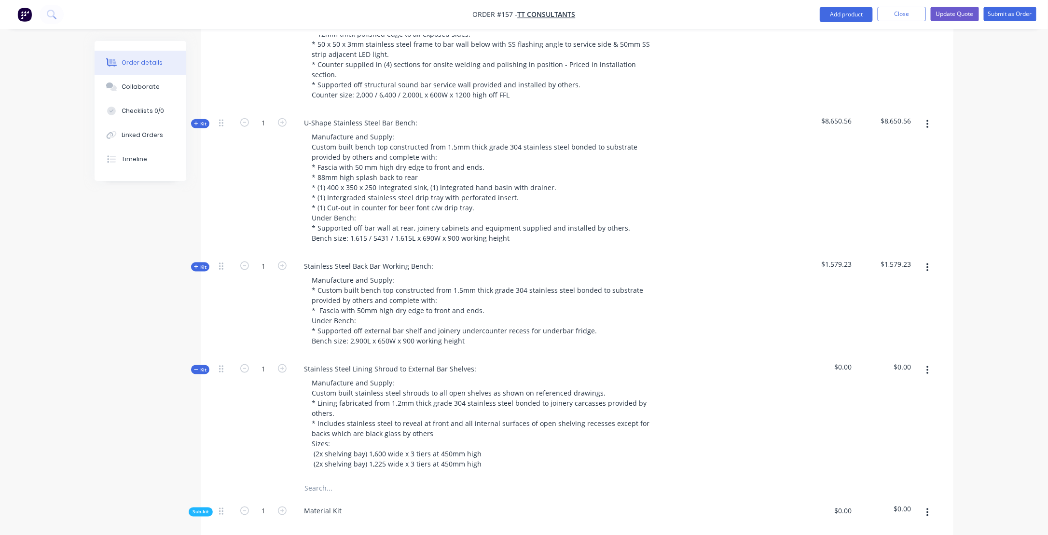
click at [557, 499] on div "Material Kit" at bounding box center [486, 513] width 386 height 29
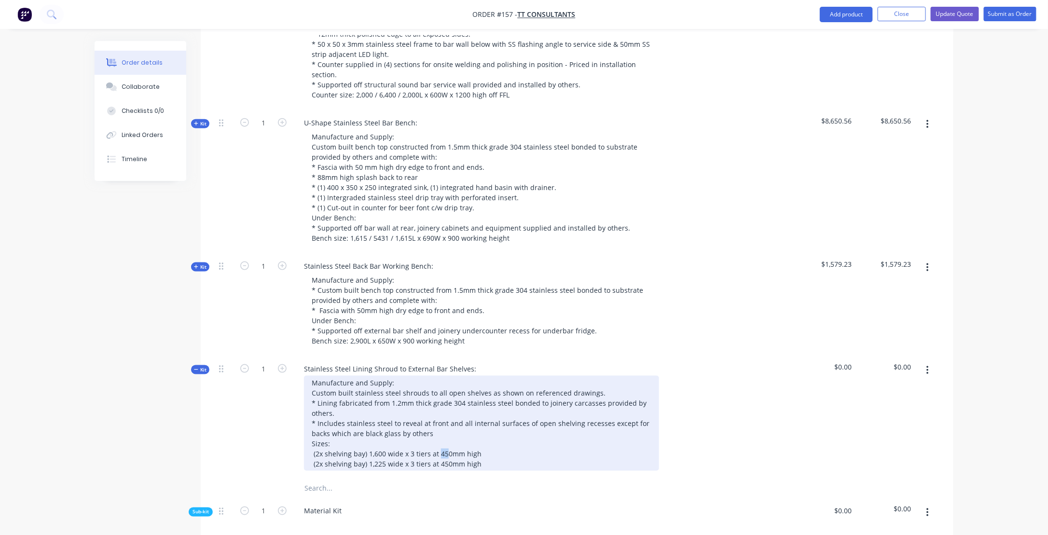
click at [444, 404] on div "Manufacture and Supply: Custom built stainless steel shrouds to all open shelve…" at bounding box center [481, 423] width 355 height 95
drag, startPoint x: 440, startPoint y: 414, endPoint x: 447, endPoint y: 417, distance: 8.4
click at [447, 417] on div "Manufacture and Supply: Custom built stainless steel shrouds to all open shelve…" at bounding box center [481, 423] width 355 height 95
click at [321, 404] on div "Manufacture and Supply: Custom built stainless steel shrouds to all open shelve…" at bounding box center [481, 423] width 355 height 95
click at [323, 404] on div "Manufacture and Supply: Custom built stainless steel shrouds to all open shelve…" at bounding box center [481, 423] width 355 height 95
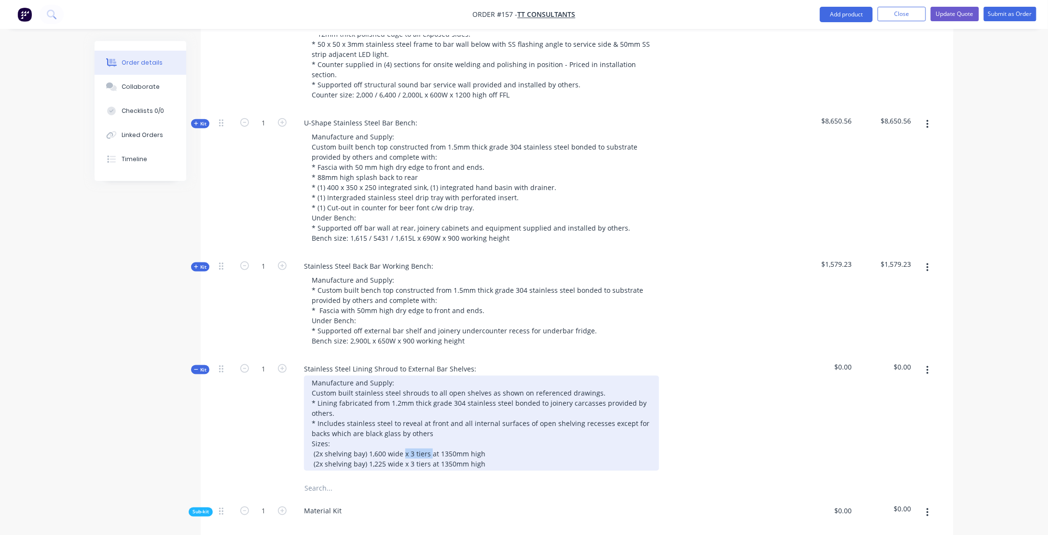
drag, startPoint x: 404, startPoint y: 405, endPoint x: 431, endPoint y: 405, distance: 26.1
click at [431, 405] on div "Manufacture and Supply: Custom built stainless steel shrouds to all open shelve…" at bounding box center [481, 423] width 355 height 95
click at [423, 406] on div "Manufacture and Supply: Custom built stainless steel shrouds to all open shelve…" at bounding box center [481, 423] width 355 height 95
drag, startPoint x: 410, startPoint y: 405, endPoint x: 436, endPoint y: 404, distance: 26.1
click at [436, 404] on div "Manufacture and Supply: Custom built stainless steel shrouds to all open shelve…" at bounding box center [481, 423] width 355 height 95
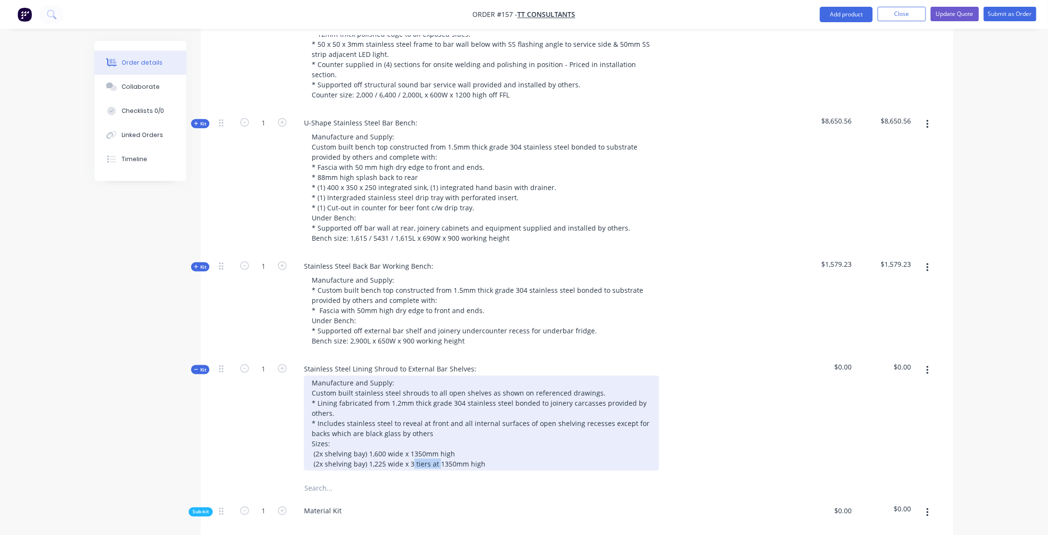
drag, startPoint x: 411, startPoint y: 416, endPoint x: 437, endPoint y: 416, distance: 26.1
click at [437, 416] on div "Manufacture and Supply: Custom built stainless steel shrouds to all open shelve…" at bounding box center [481, 423] width 355 height 95
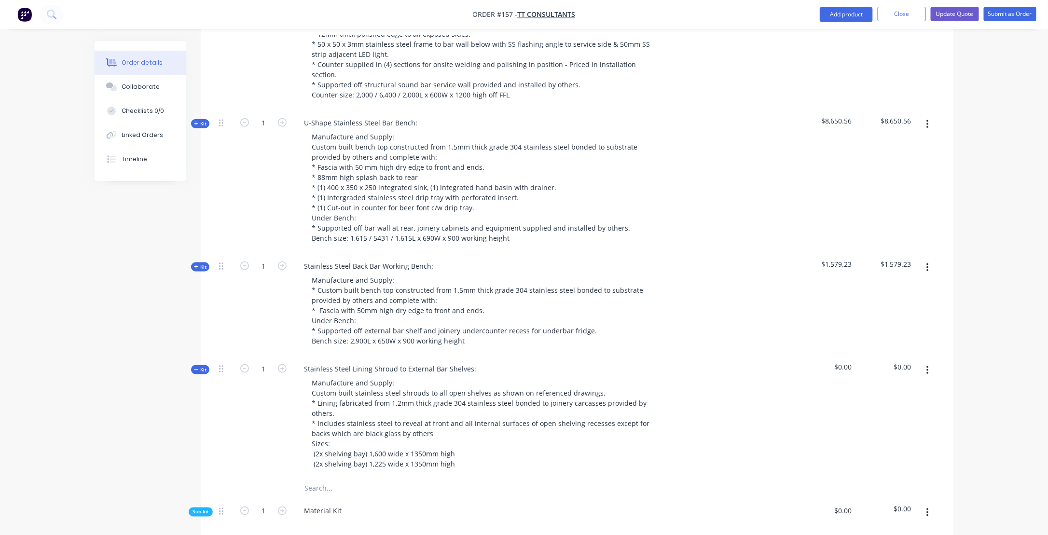
click at [261, 404] on div "1" at bounding box center [264, 417] width 58 height 123
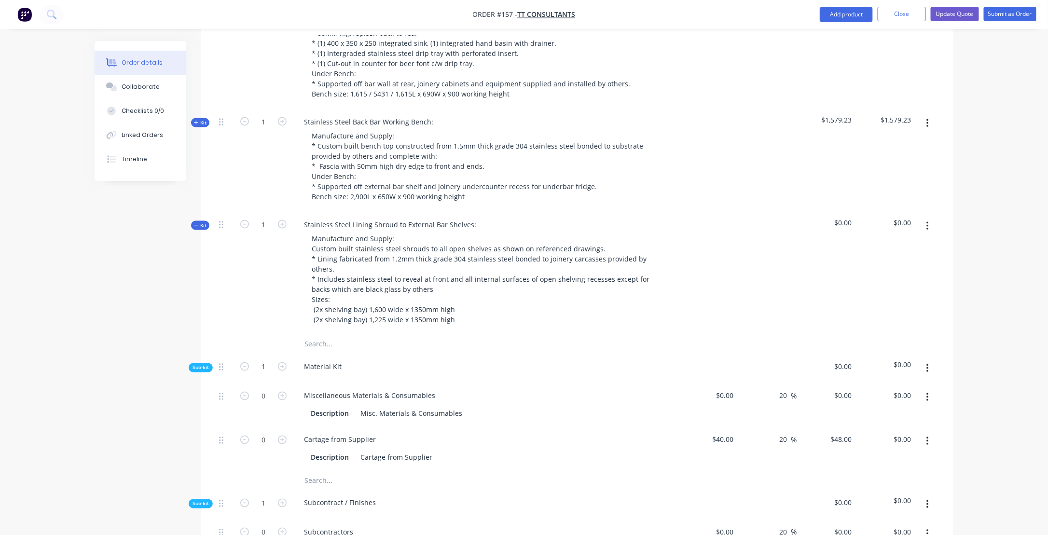
scroll to position [590, 0]
click at [270, 236] on div "1" at bounding box center [264, 272] width 58 height 123
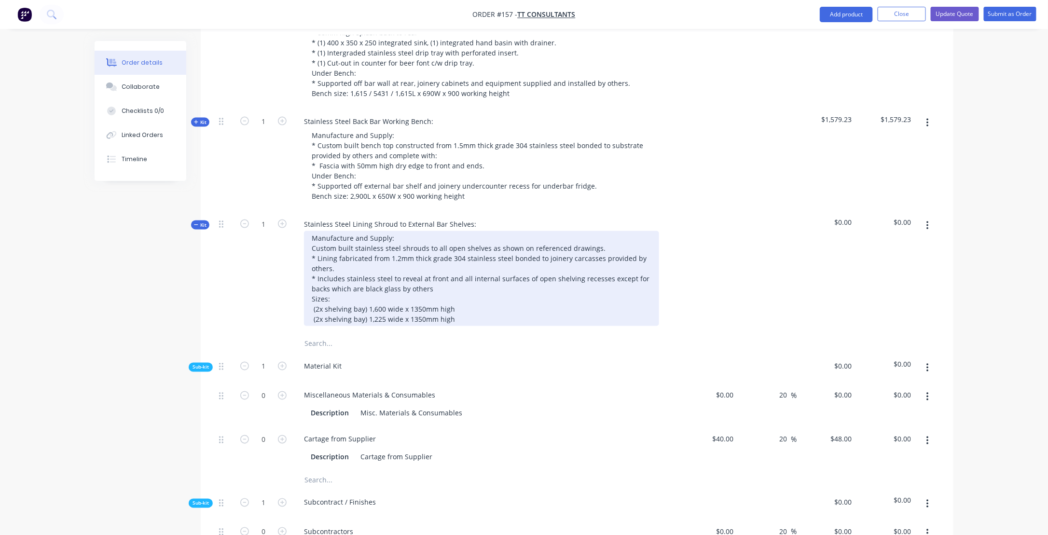
drag, startPoint x: 462, startPoint y: 269, endPoint x: 471, endPoint y: 272, distance: 9.6
click at [462, 269] on div "Manufacture and Supply: Custom built stainless steel shrouds to all open shelve…" at bounding box center [481, 278] width 355 height 95
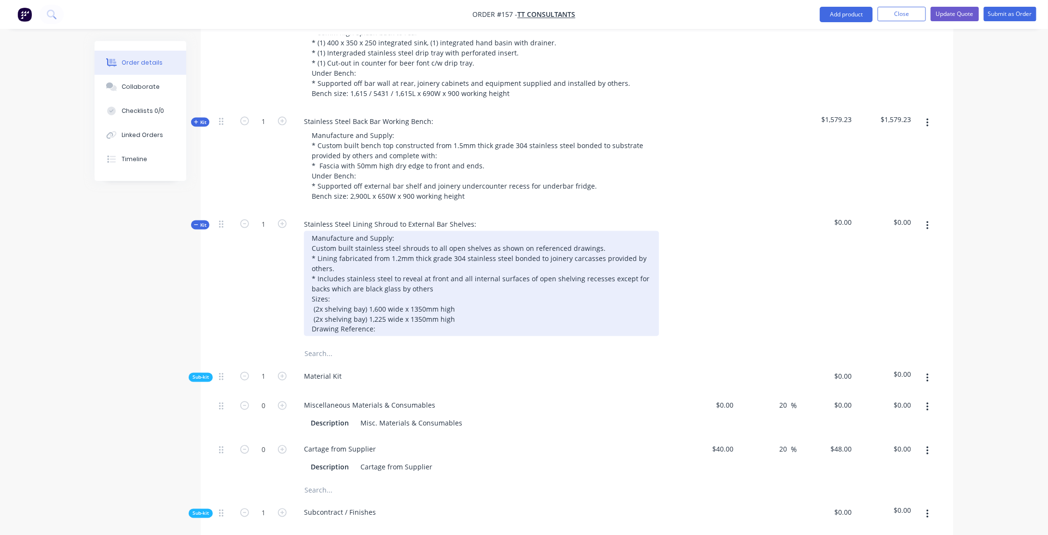
click at [385, 282] on div "Manufacture and Supply: Custom built stainless steel shrouds to all open shelve…" at bounding box center [481, 283] width 355 height 105
drag, startPoint x: 458, startPoint y: 280, endPoint x: 470, endPoint y: 284, distance: 12.1
click at [458, 280] on div "Manufacture and Supply: Custom built stainless steel shrouds to all open shelve…" at bounding box center [481, 283] width 355 height 105
drag, startPoint x: 438, startPoint y: 280, endPoint x: 443, endPoint y: 285, distance: 6.5
click at [438, 280] on div "Manufacture and Supply: Custom built stainless steel shrouds to all open shelve…" at bounding box center [481, 283] width 355 height 105
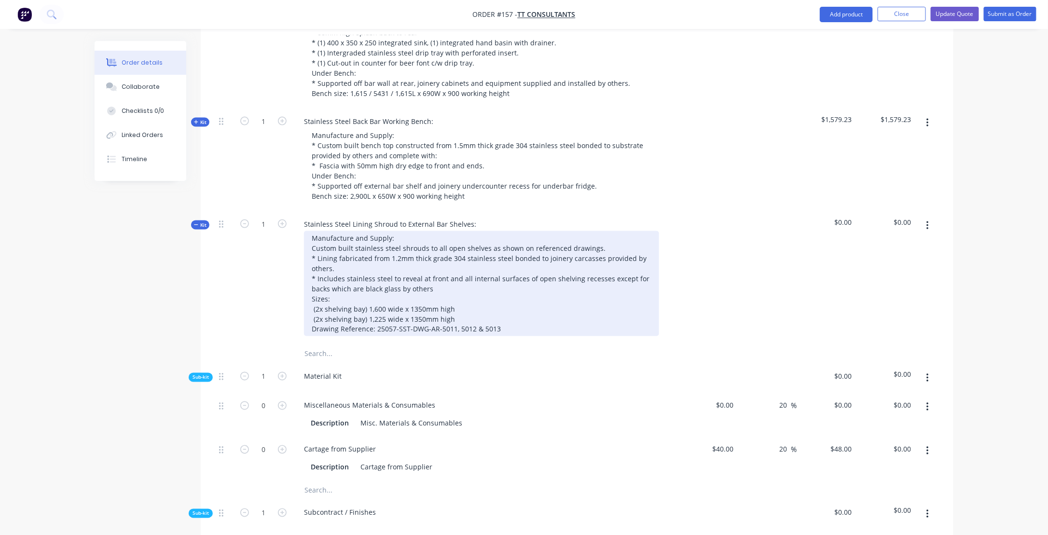
drag, startPoint x: 439, startPoint y: 279, endPoint x: 449, endPoint y: 286, distance: 11.9
click at [439, 279] on div "Manufacture and Supply: Custom built stainless steel shrouds to all open shelve…" at bounding box center [481, 283] width 355 height 105
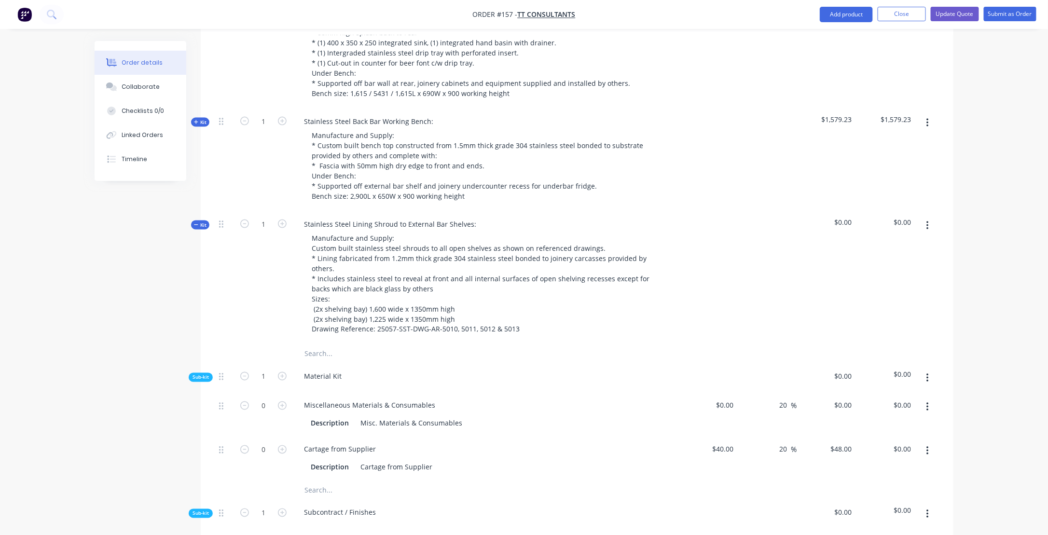
click at [533, 364] on div "Material Kit" at bounding box center [486, 378] width 386 height 29
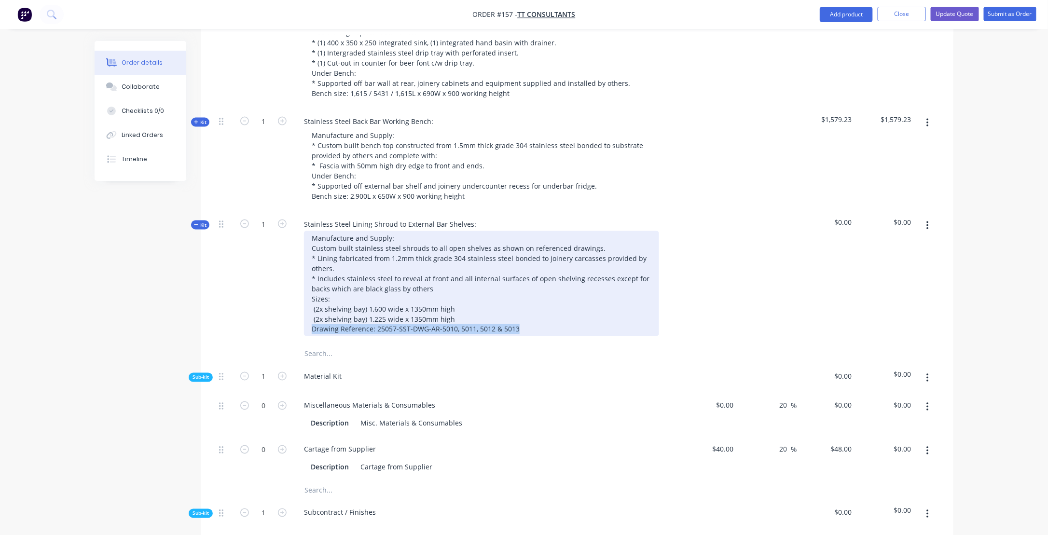
drag, startPoint x: 516, startPoint y: 279, endPoint x: 319, endPoint y: 287, distance: 198.0
click at [310, 285] on div "Manufacture and Supply: Custom built stainless steel shrouds to all open shelve…" at bounding box center [481, 283] width 355 height 105
copy div "Drawing Reference: 25057-SST-DWG-AR-5010, 5011, 5012 & 5013"
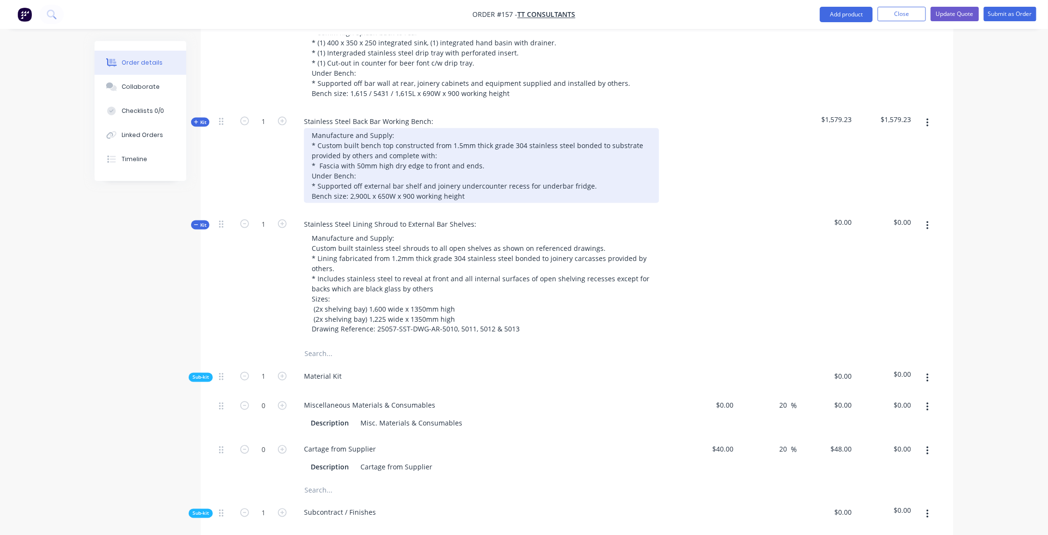
click at [485, 148] on div "Manufacture and Supply: * Custom built bench top constructed from 1.5mm thick g…" at bounding box center [481, 165] width 355 height 75
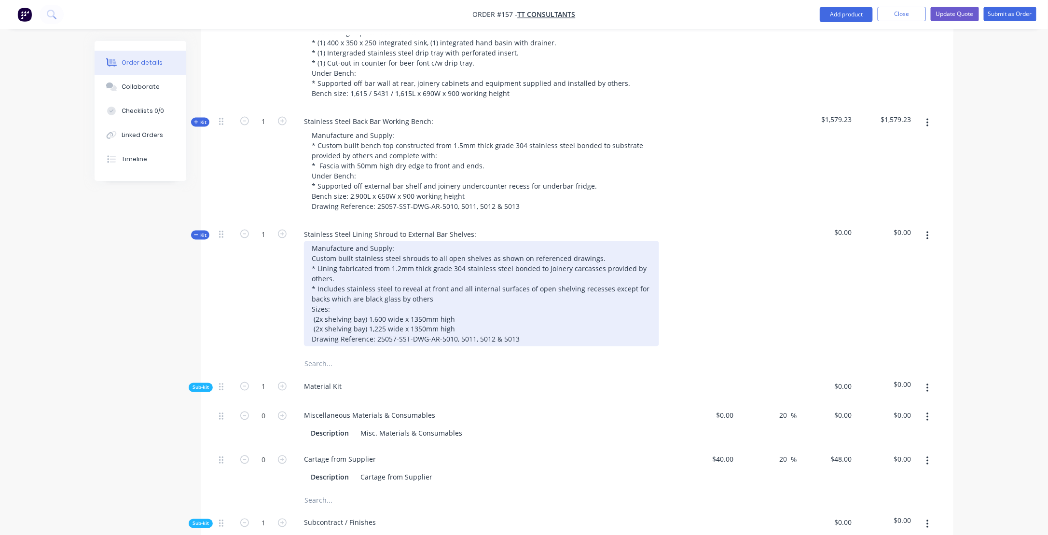
click at [545, 241] on div "Manufacture and Supply: Custom built stainless steel shrouds to all open shelve…" at bounding box center [481, 293] width 355 height 105
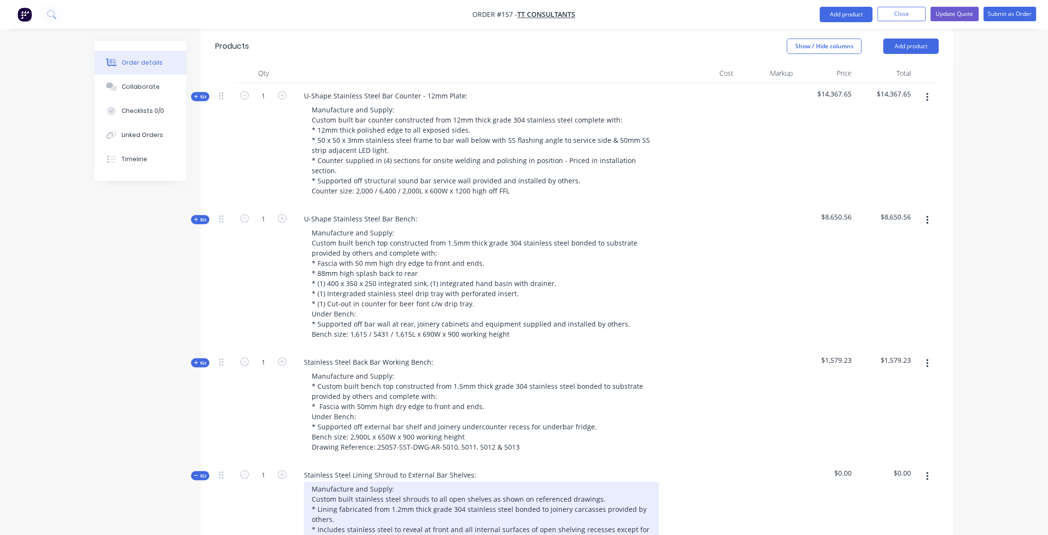
scroll to position [349, 0]
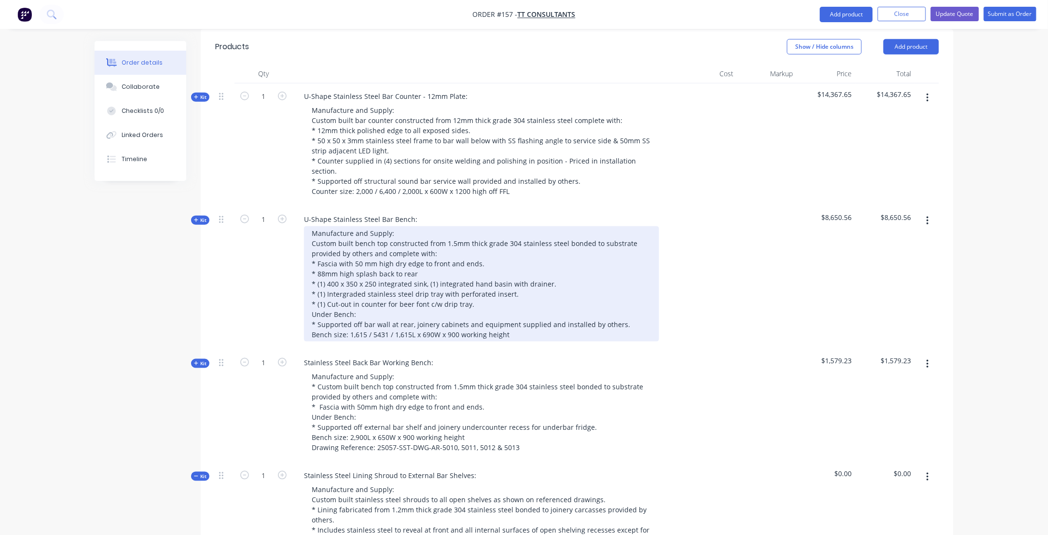
drag, startPoint x: 513, startPoint y: 284, endPoint x: 516, endPoint y: 290, distance: 6.5
click at [513, 285] on div "Manufacture and Supply: Custom built bench top constructed from 1.5mm thick gra…" at bounding box center [481, 283] width 355 height 115
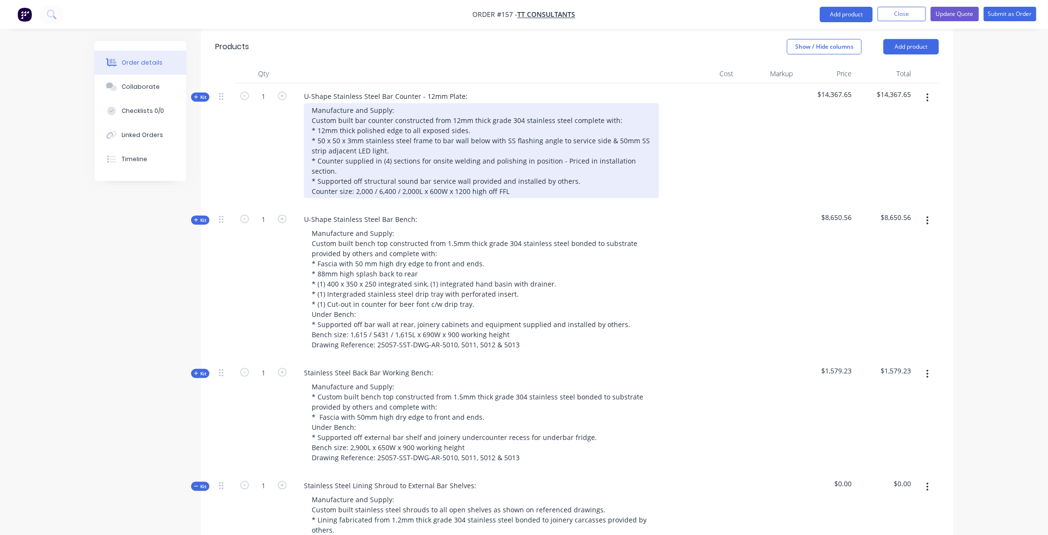
click at [537, 144] on div "Manufacture and Supply: Custom built bar counter constructed from 12mm thick gr…" at bounding box center [481, 150] width 355 height 95
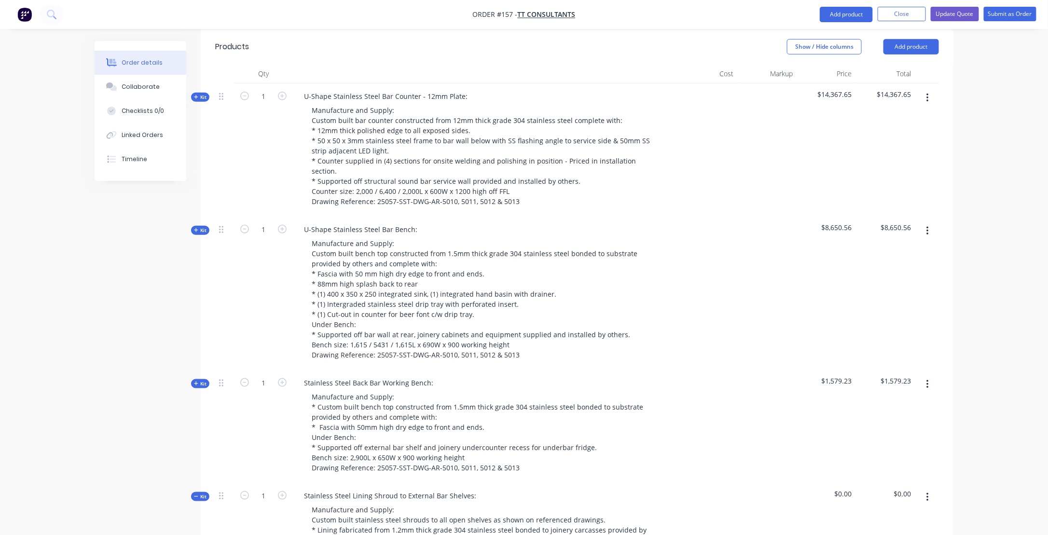
click at [696, 370] on div at bounding box center [708, 426] width 59 height 113
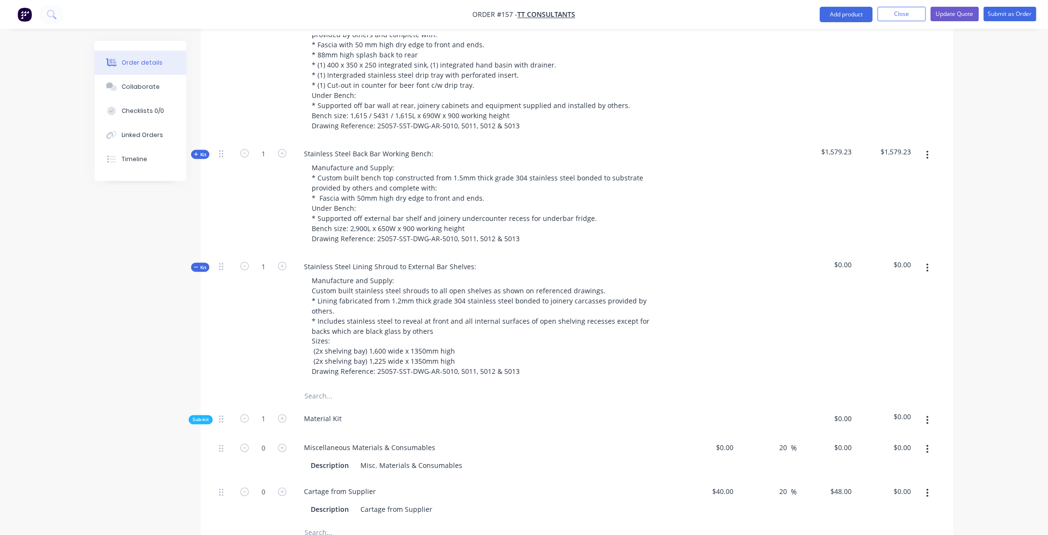
scroll to position [590, 0]
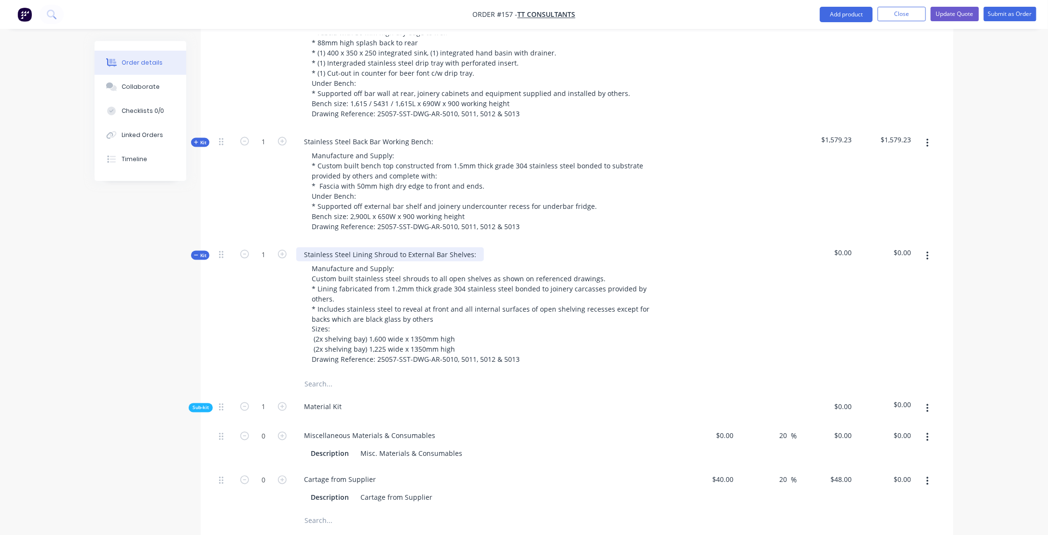
click at [304, 248] on div "Stainless Steel Lining Shroud to External Bar Shelves:" at bounding box center [390, 255] width 188 height 14
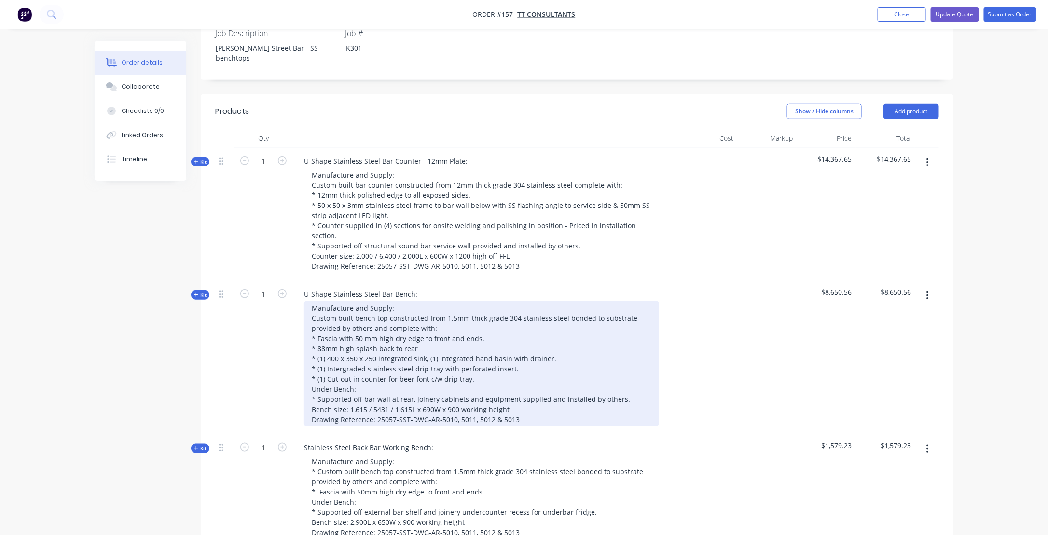
scroll to position [252, 0]
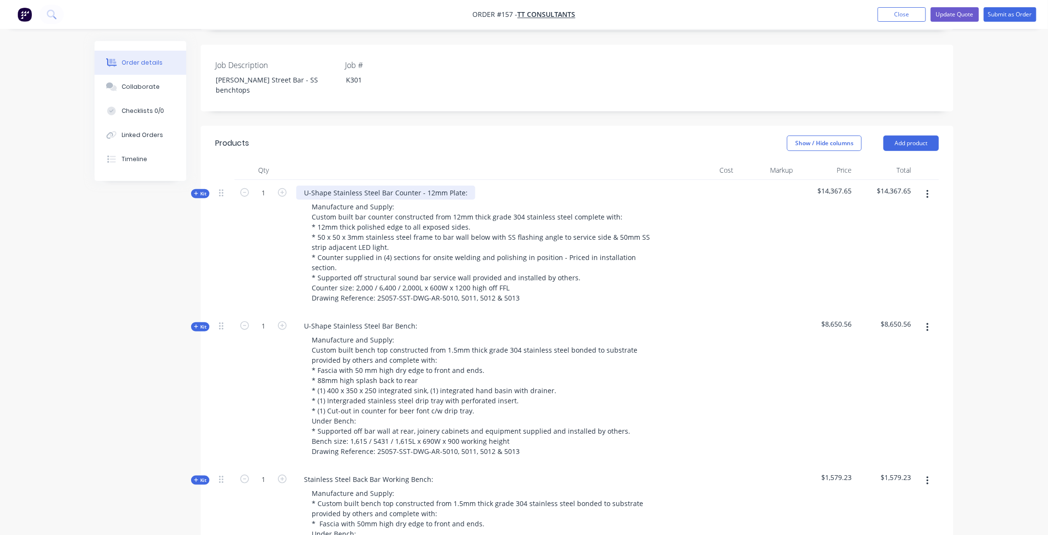
click at [423, 186] on div "U-Shape Stainless Steel Bar Counter - 12mm Plate:" at bounding box center [385, 193] width 179 height 14
click at [717, 219] on div at bounding box center [708, 246] width 59 height 133
click at [420, 319] on div "U-Shape Stainless Steel Bar Bench:" at bounding box center [360, 326] width 129 height 14
click at [754, 354] on div at bounding box center [767, 389] width 59 height 153
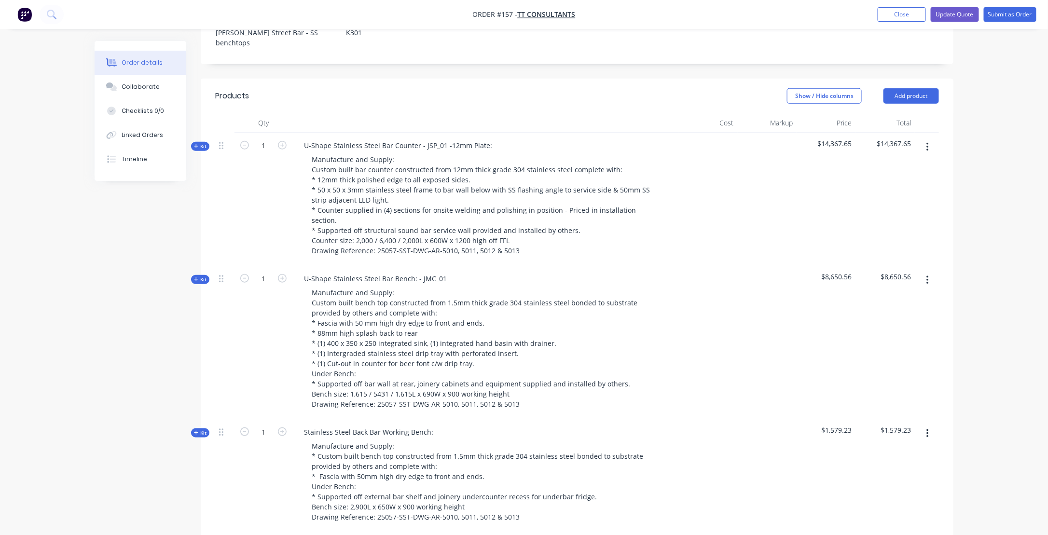
scroll to position [301, 0]
click at [456, 418] on div "Stainless Steel Back Bar Working Bench: Manufacture and Supply: * Custom built …" at bounding box center [486, 474] width 386 height 113
click at [440, 418] on div "Stainless Steel Back Bar Working Bench: Manufacture and Supply: * Custom built …" at bounding box center [486, 474] width 386 height 113
click at [433, 424] on div "Stainless Steel Back Bar Working Bench:" at bounding box center [368, 431] width 145 height 14
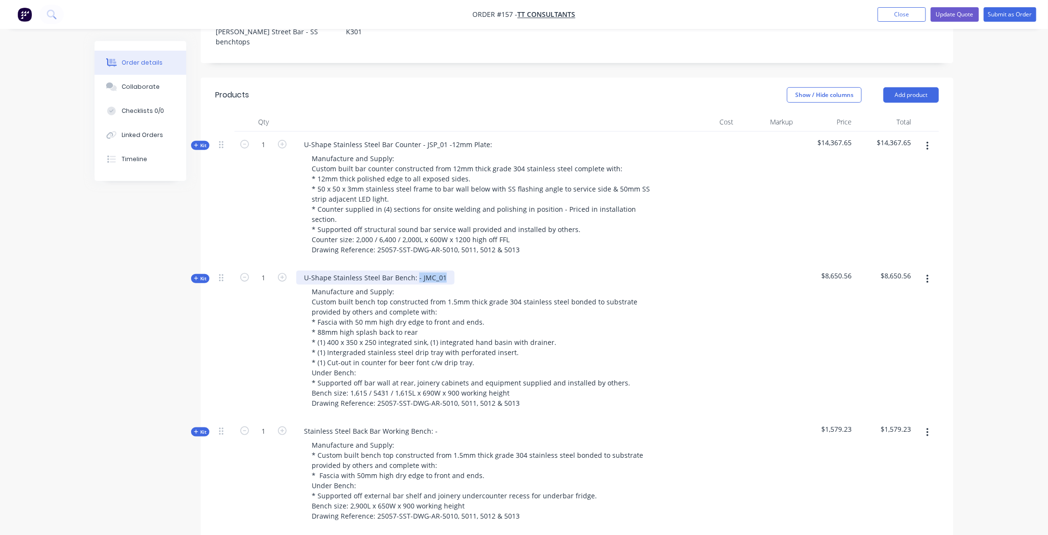
drag, startPoint x: 414, startPoint y: 228, endPoint x: 443, endPoint y: 224, distance: 29.2
click at [441, 271] on div "U-Shape Stainless Steel Bar Bench: - JMC_01" at bounding box center [375, 278] width 158 height 14
copy div "- JMC_01"
click at [439, 424] on div "Stainless Steel Back Bar Working Bench: -" at bounding box center [370, 431] width 149 height 14
drag, startPoint x: 434, startPoint y: 381, endPoint x: 436, endPoint y: 388, distance: 6.7
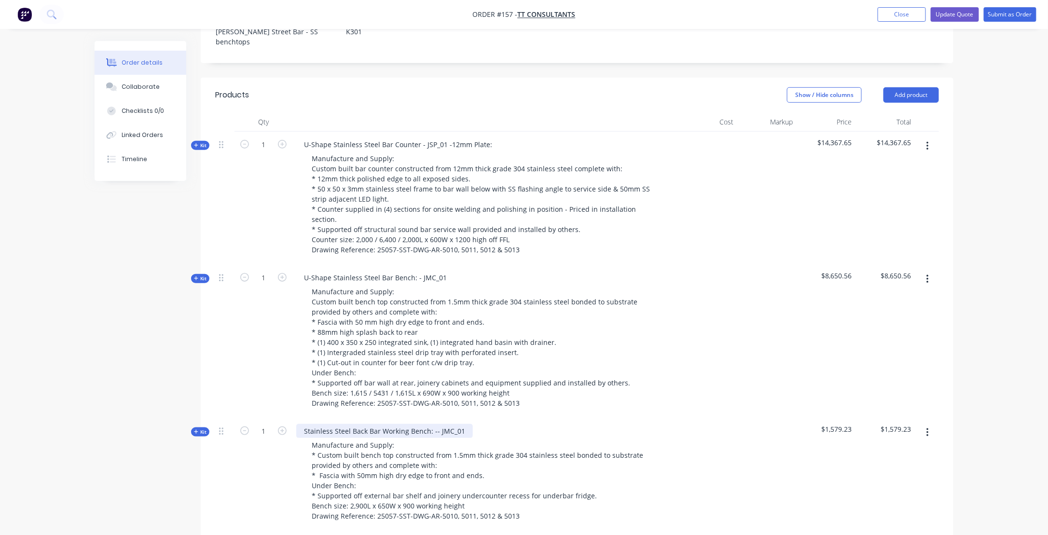
click at [435, 424] on div "Stainless Steel Back Bar Working Bench: -- JMC_01" at bounding box center [384, 431] width 177 height 14
click at [474, 535] on div "Stainless Steel Lining Shroud to External Bar Shelves:" at bounding box center [390, 544] width 188 height 14
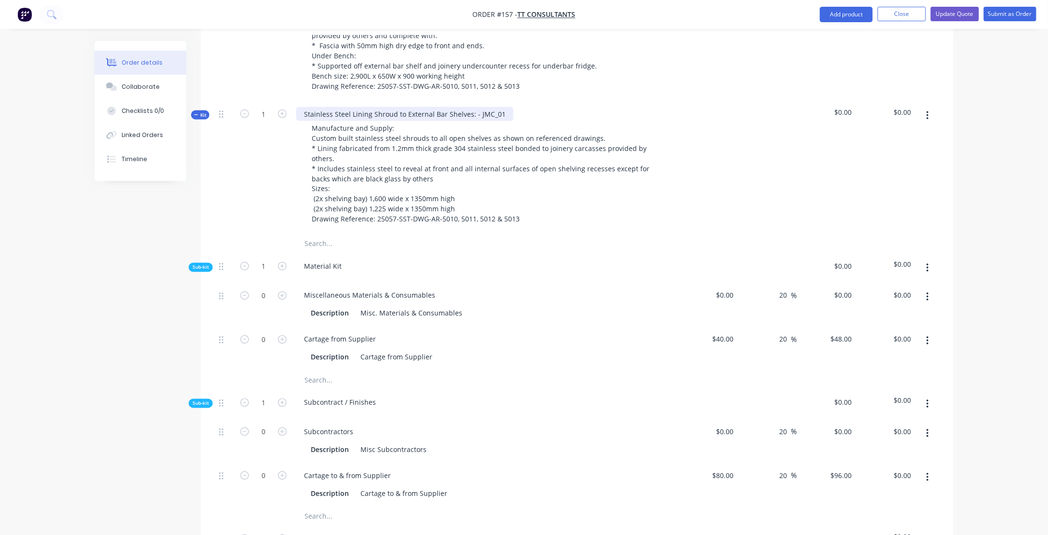
scroll to position [735, 0]
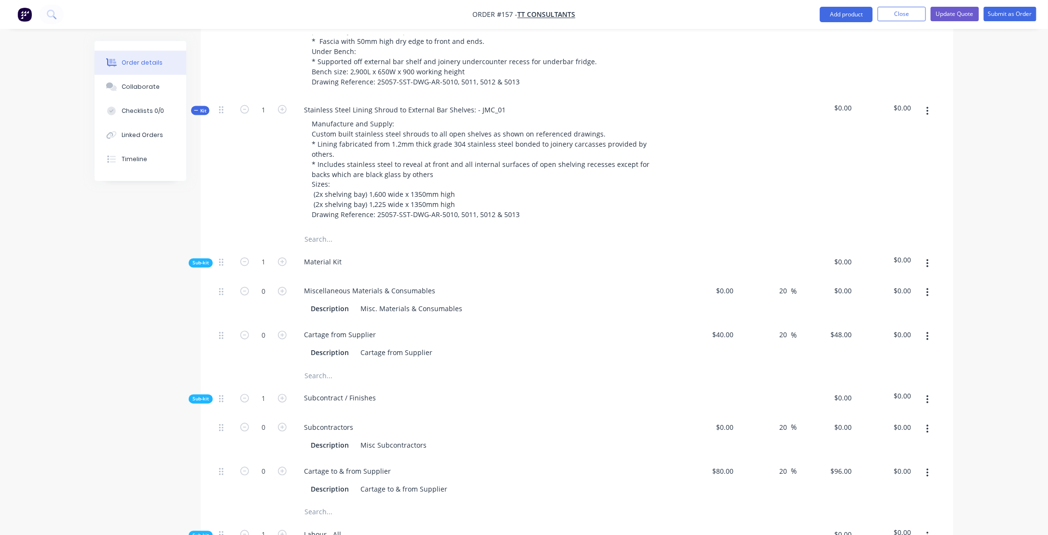
click at [195, 108] on icon "button" at bounding box center [196, 110] width 4 height 5
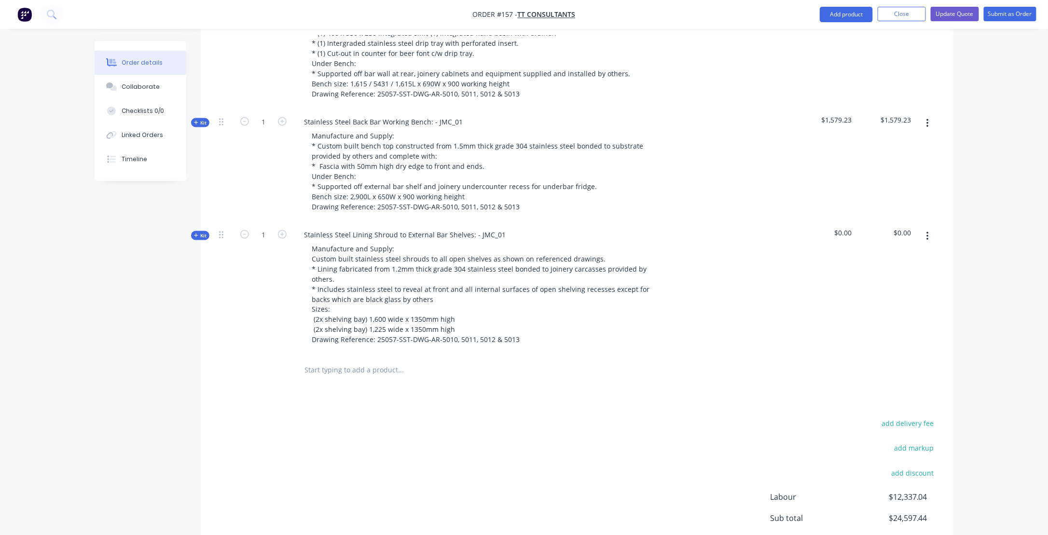
scroll to position [562, 0]
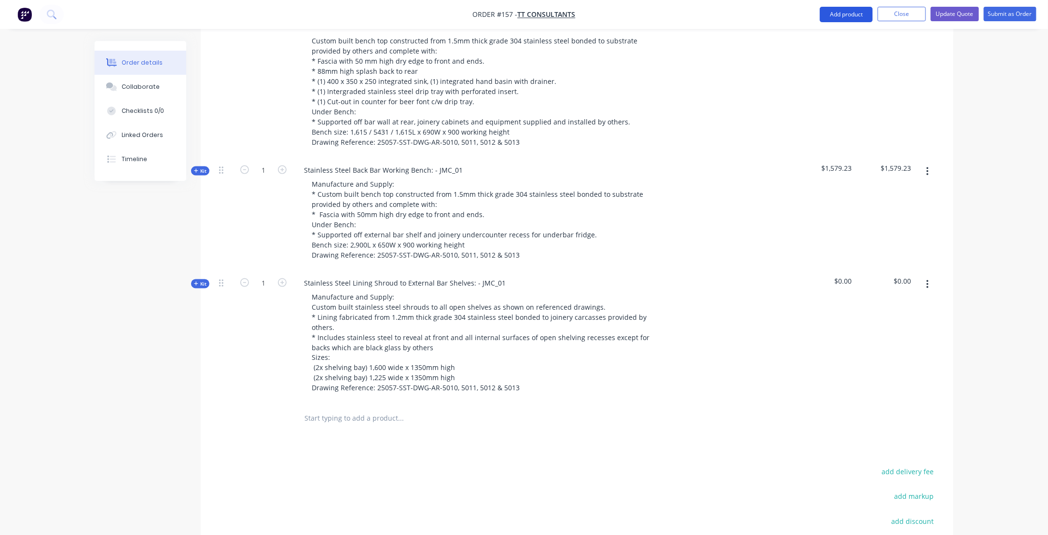
click at [849, 12] on button "Add product" at bounding box center [846, 14] width 53 height 15
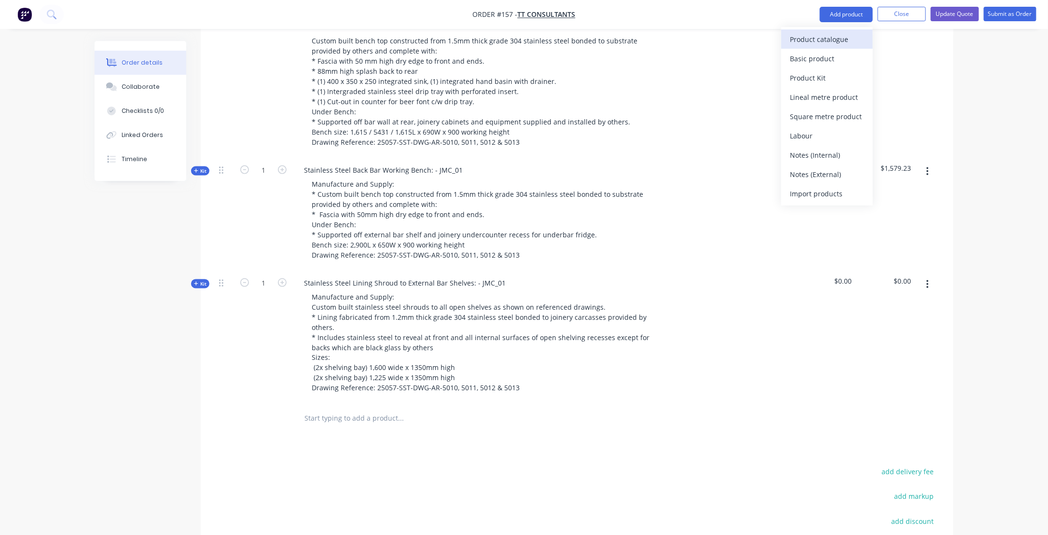
click at [809, 39] on div "Product catalogue" at bounding box center [827, 39] width 74 height 14
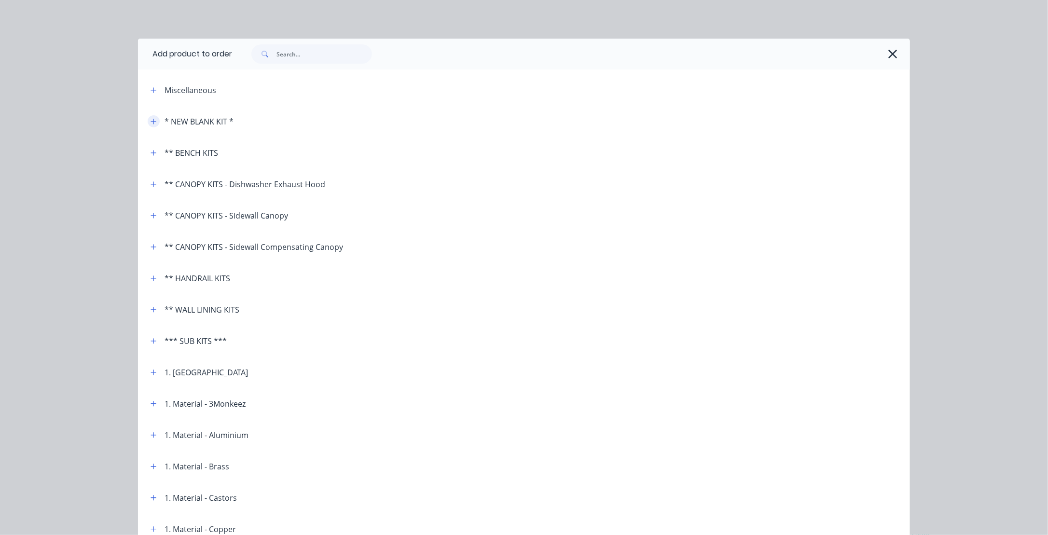
click at [151, 123] on icon "button" at bounding box center [153, 121] width 5 height 5
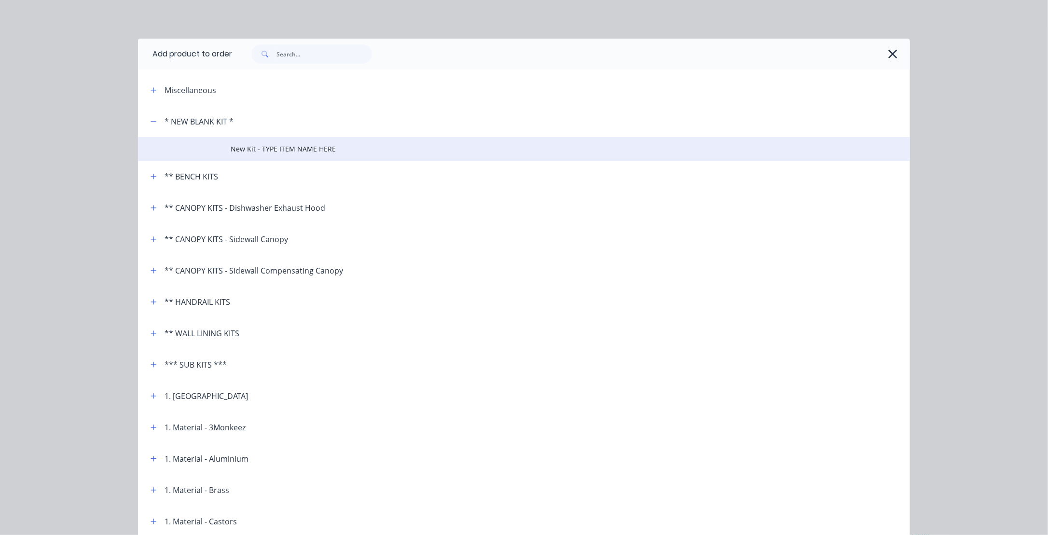
click at [242, 149] on span "New Kit - TYPE ITEM NAME HERE" at bounding box center [503, 149] width 544 height 10
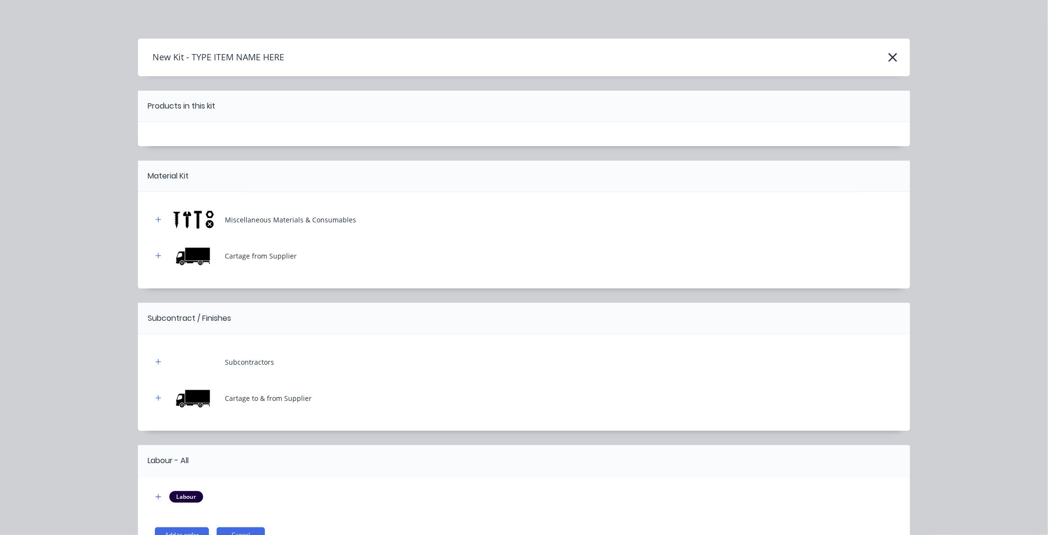
scroll to position [58, 0]
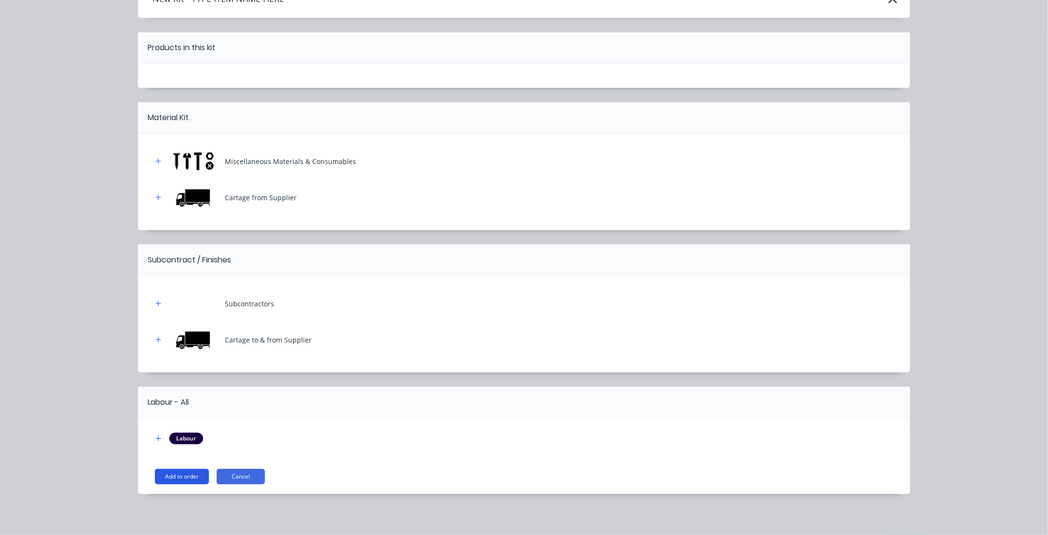
click at [181, 474] on button "Add to order" at bounding box center [182, 476] width 54 height 15
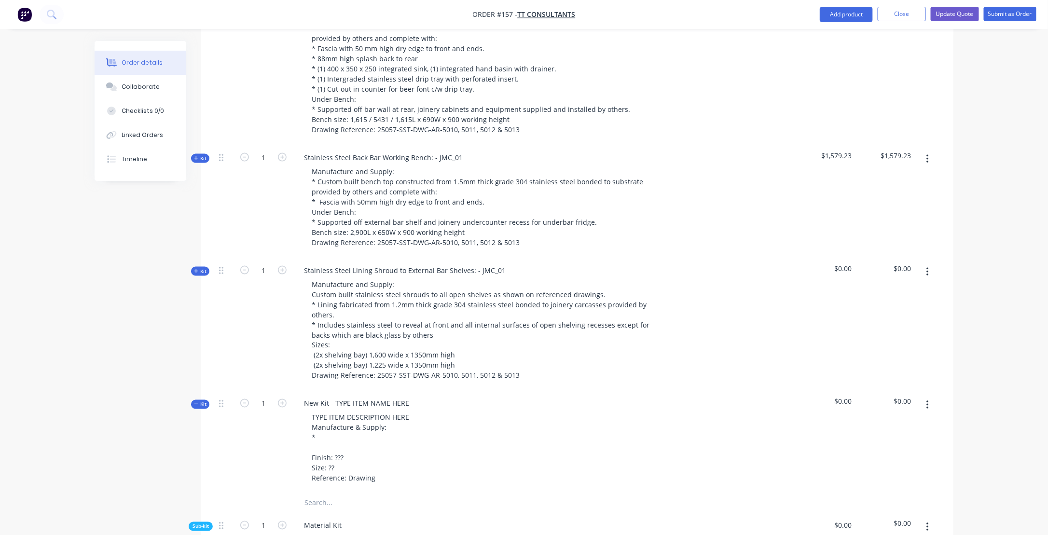
scroll to position [658, 0]
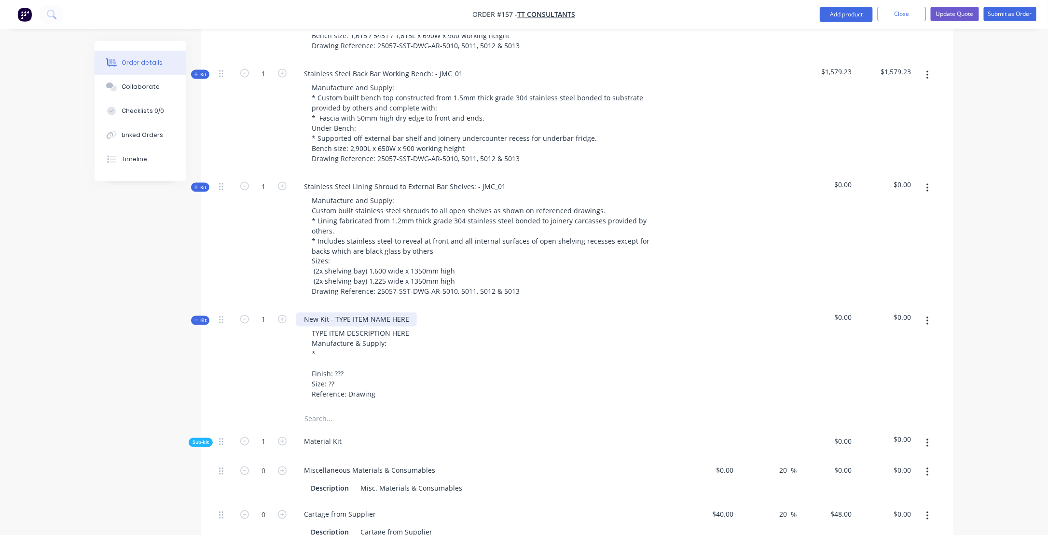
click at [309, 313] on div "New Kit - TYPE ITEM NAME HERE" at bounding box center [356, 320] width 121 height 14
drag, startPoint x: 304, startPoint y: 269, endPoint x: 432, endPoint y: 268, distance: 127.4
click at [432, 307] on div "New Kit - TYPE ITEM NAME HERE TYPE ITEM DESCRIPTION HERE Manufacture & Supply: …" at bounding box center [486, 358] width 386 height 103
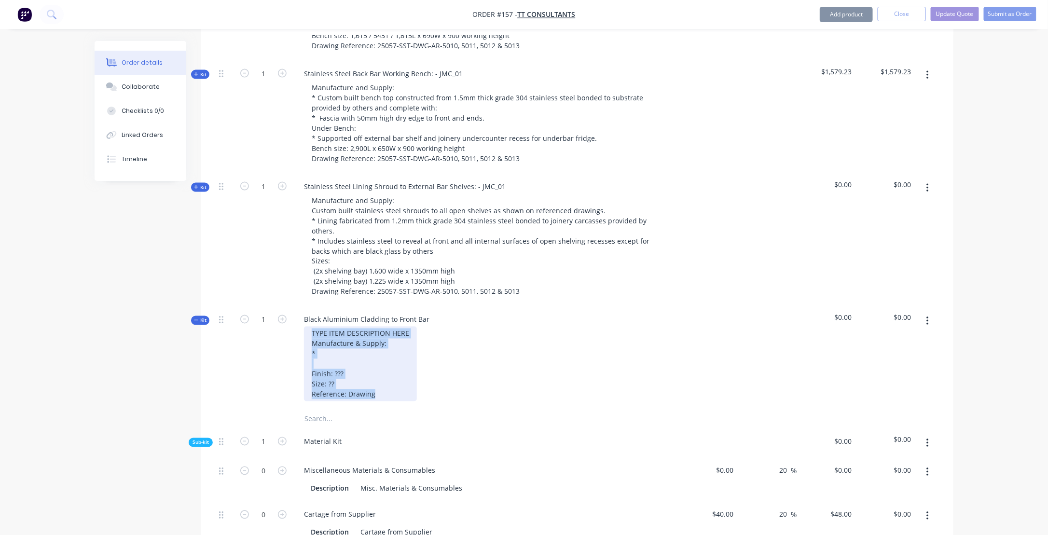
drag, startPoint x: 417, startPoint y: 283, endPoint x: 381, endPoint y: 284, distance: 35.7
click at [381, 327] on div "TYPE ITEM DESCRIPTION HERE Manufacture & Supply: * Finish: ??? Size: ?? Referen…" at bounding box center [485, 364] width 378 height 75
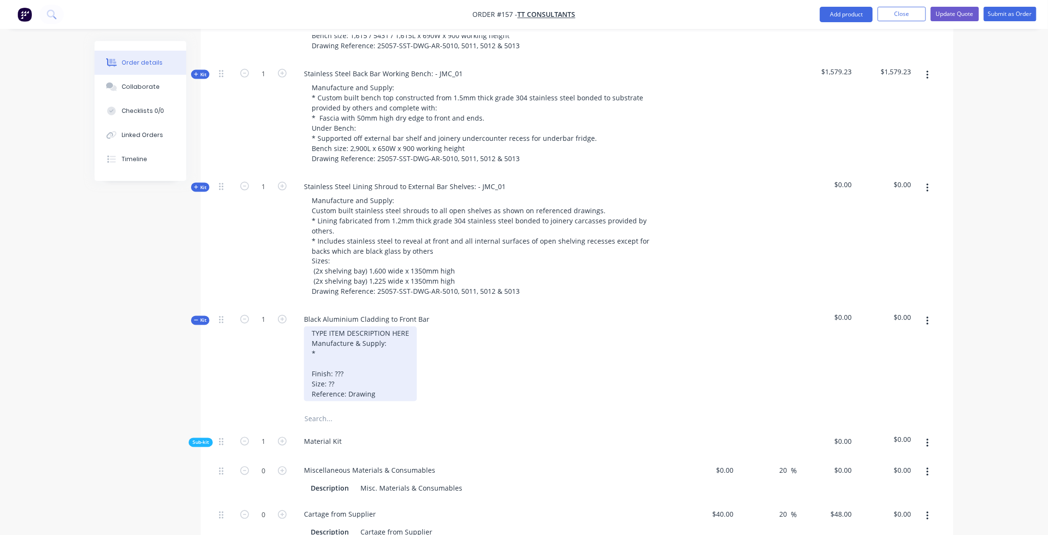
click at [410, 327] on div "TYPE ITEM DESCRIPTION HERE Manufacture & Supply: * Finish: ??? Size: ?? Referen…" at bounding box center [360, 364] width 113 height 75
drag, startPoint x: 405, startPoint y: 285, endPoint x: 282, endPoint y: 290, distance: 123.7
click at [282, 307] on div "Kit 1 Black Aluminium Cladding to Front Bar TYPE ITEM DESCRIPTION HERE Manufact…" at bounding box center [577, 358] width 724 height 103
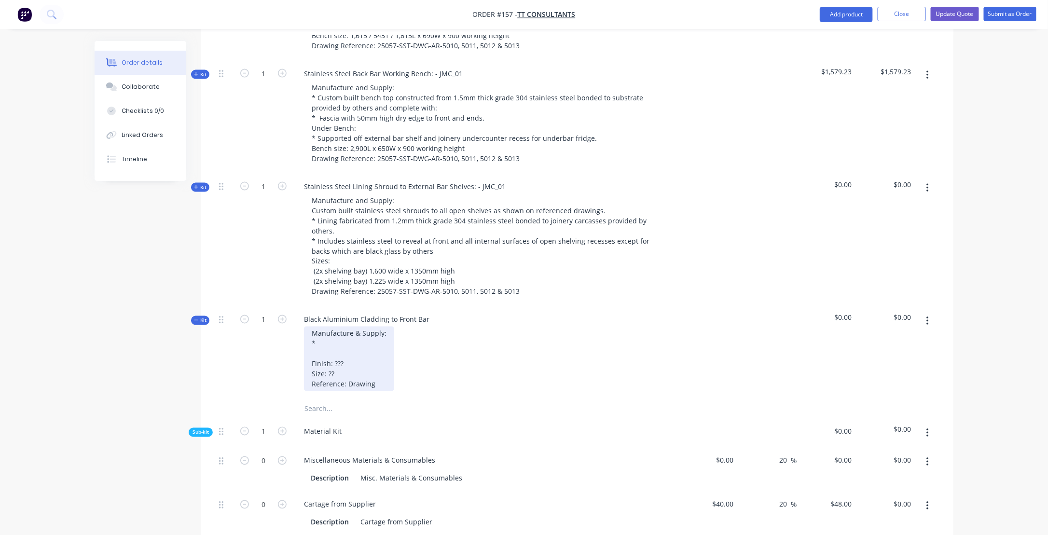
click at [331, 327] on div "Manufacture & Supply: * Finish: ??? Size: ?? Reference: Drawing" at bounding box center [349, 359] width 90 height 65
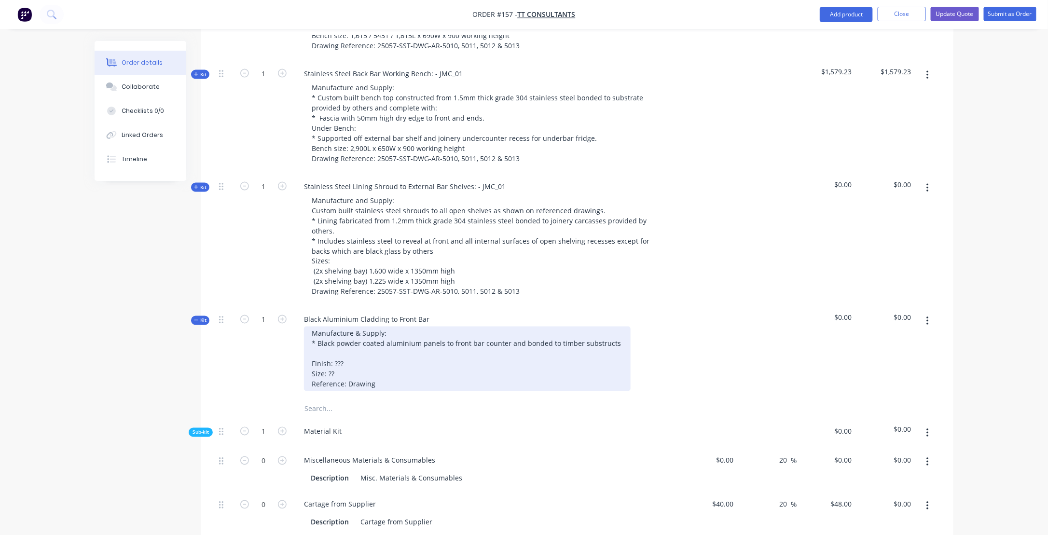
drag, startPoint x: 400, startPoint y: 295, endPoint x: 545, endPoint y: 321, distance: 147.1
click at [544, 327] on div "Manufacture & Supply: * Black powder coated aluminium panels to front bar count…" at bounding box center [467, 359] width 327 height 65
click at [620, 327] on div "Manufacture & Supply: * Black powder coated aluminium panels to front bar count…" at bounding box center [470, 359] width 333 height 65
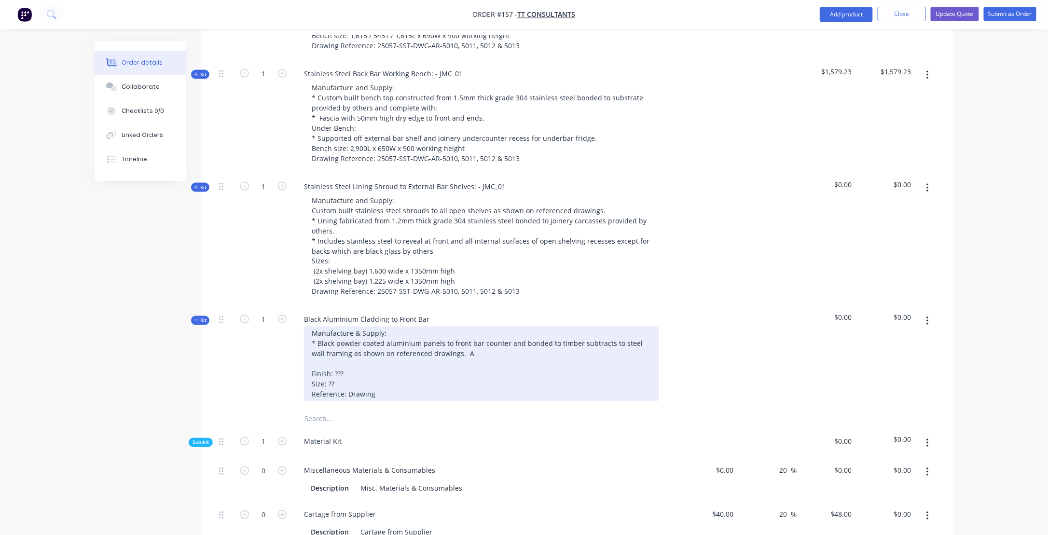
click at [509, 327] on div "Manufacture & Supply: * Black powder coated aluminium panels to front bar count…" at bounding box center [481, 364] width 355 height 75
drag, startPoint x: 507, startPoint y: 294, endPoint x: 533, endPoint y: 314, distance: 32.8
click at [507, 327] on div "Manufacture & Supply: * Black powder coated aluminium panels to front bar count…" at bounding box center [481, 364] width 355 height 75
drag, startPoint x: 595, startPoint y: 294, endPoint x: 611, endPoint y: 304, distance: 19.0
click at [595, 327] on div "Manufacture & Supply: * Black powder coated aluminium panels to front bar count…" at bounding box center [481, 364] width 355 height 75
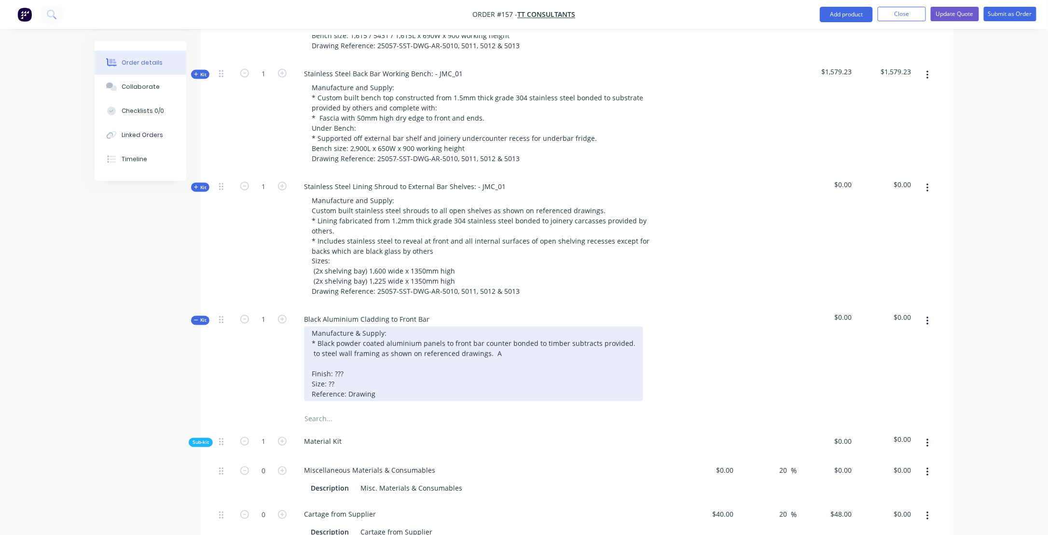
drag, startPoint x: 312, startPoint y: 309, endPoint x: 317, endPoint y: 310, distance: 4.9
click at [312, 327] on div "Manufacture & Supply: * Black powder coated aluminium panels to front bar count…" at bounding box center [473, 364] width 339 height 75
drag, startPoint x: 452, startPoint y: 305, endPoint x: 588, endPoint y: 306, distance: 136.1
click at [588, 327] on div "Manufacture & Supply: * Black powder coated aluminium panels to front bar count…" at bounding box center [473, 364] width 339 height 75
click at [464, 327] on div "Manufacture & Supply: * Black powder coated aluminium panels to front bar count…" at bounding box center [473, 364] width 339 height 75
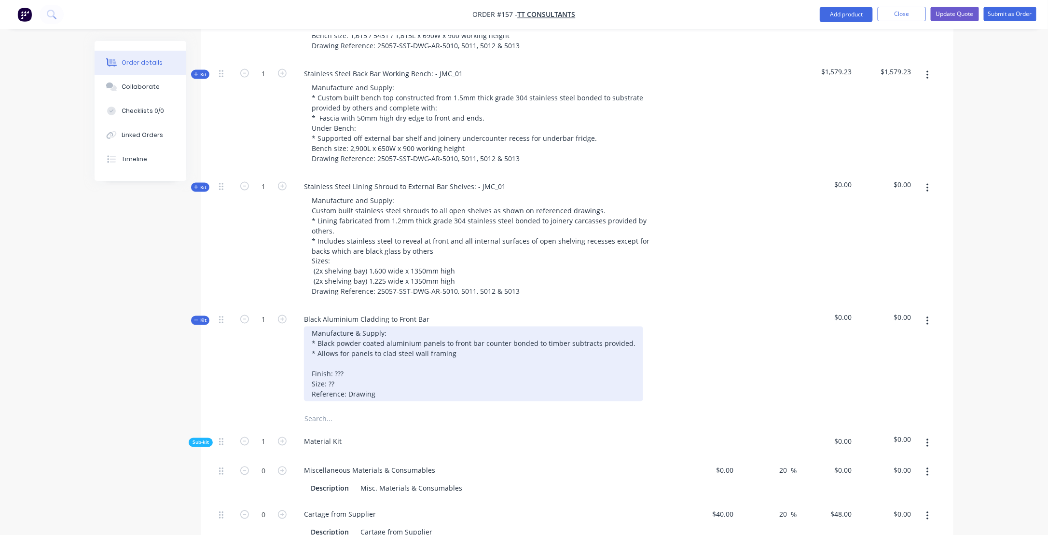
drag, startPoint x: 396, startPoint y: 305, endPoint x: 415, endPoint y: 315, distance: 21.6
click at [396, 327] on div "Manufacture & Supply: * Black powder coated aluminium panels to front bar count…" at bounding box center [473, 364] width 339 height 75
click at [485, 327] on div "Manufacture & Supply: * Black powder coated aluminium panels to front bar count…" at bounding box center [473, 364] width 339 height 75
click at [478, 327] on div "Manufacture & Supply: * Black powder coated aluminium panels to front bar count…" at bounding box center [473, 364] width 339 height 75
click at [479, 327] on div "Manufacture & Supply: * Black powder coated aluminium panels to front bar count…" at bounding box center [473, 364] width 339 height 75
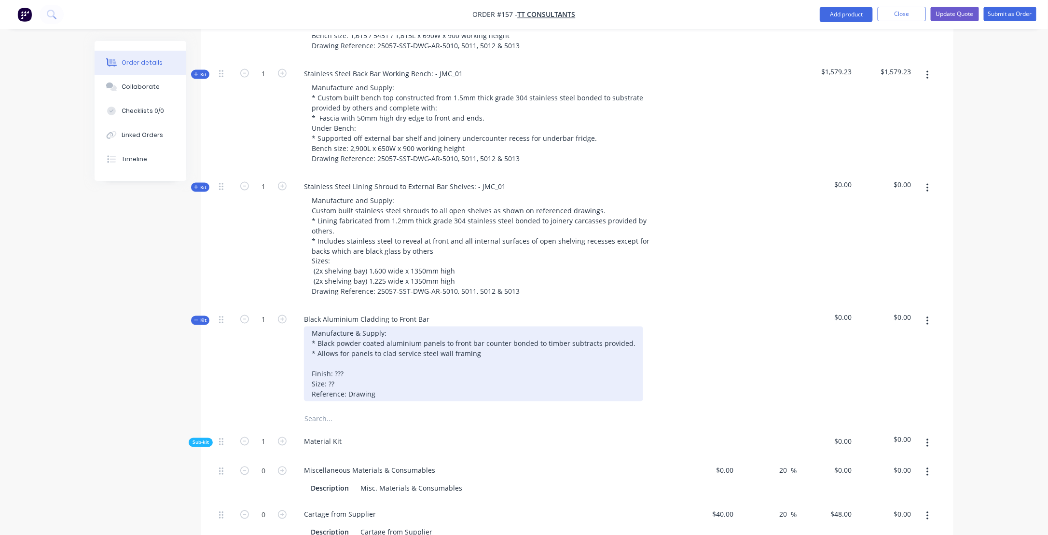
click at [480, 327] on div "Manufacture & Supply: * Black powder coated aluminium panels to front bar count…" at bounding box center [473, 364] width 339 height 75
click at [397, 327] on div "Manufacture & Supply: * Black powder coated aluminium panels to front bar count…" at bounding box center [473, 364] width 339 height 75
drag, startPoint x: 395, startPoint y: 303, endPoint x: 404, endPoint y: 312, distance: 13.0
click at [395, 327] on div "Manufacture & Supply: * Black powder coated aluminium panels to front bar count…" at bounding box center [473, 364] width 339 height 75
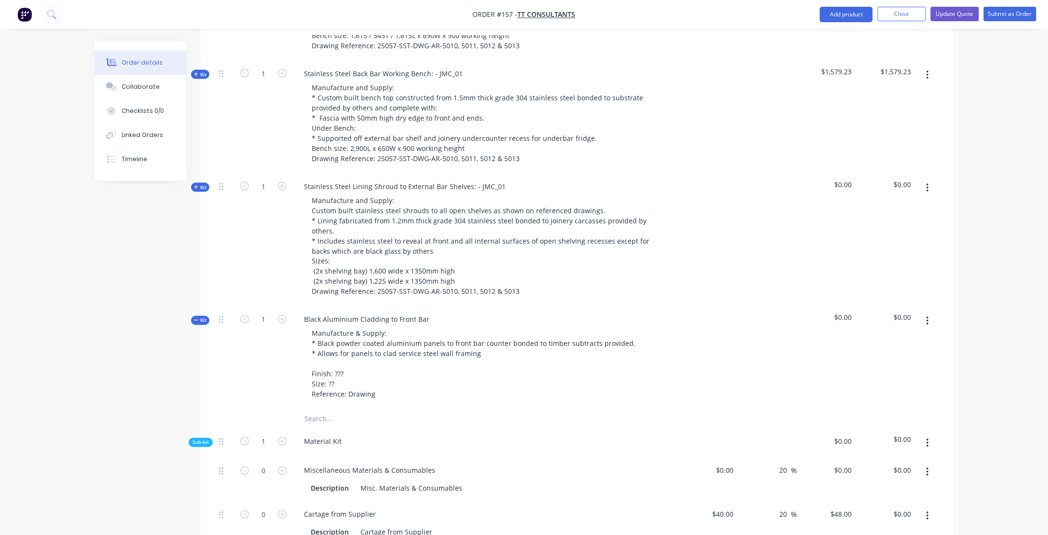
click at [559, 410] on div at bounding box center [441, 419] width 290 height 19
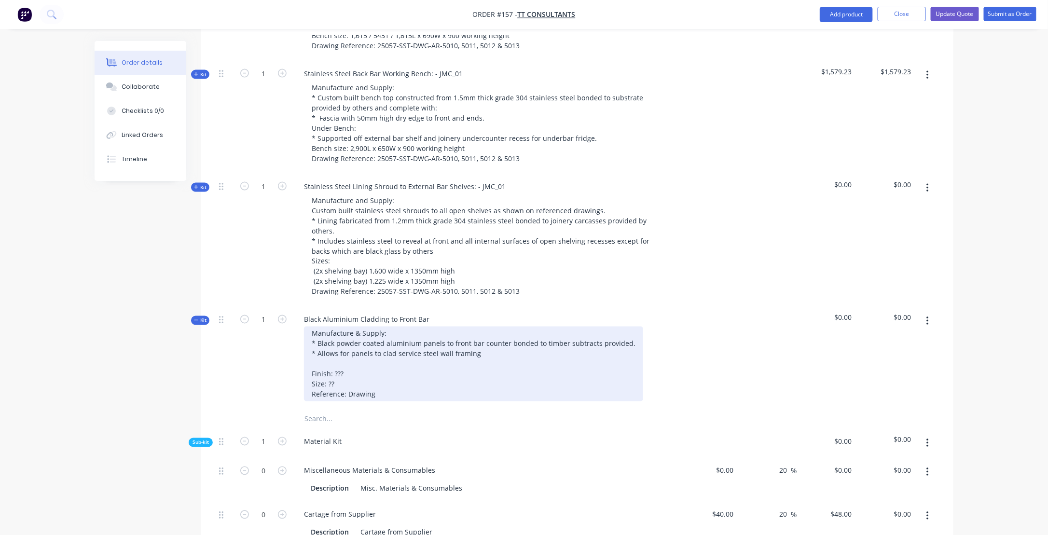
click at [395, 327] on div "Manufacture & Supply: * Black powder coated aluminium panels to front bar count…" at bounding box center [473, 364] width 339 height 75
click at [544, 327] on div "Manufacture & Supply: * Black powder coated aluminium panels to front bar count…" at bounding box center [473, 364] width 339 height 75
